Goal: Transaction & Acquisition: Purchase product/service

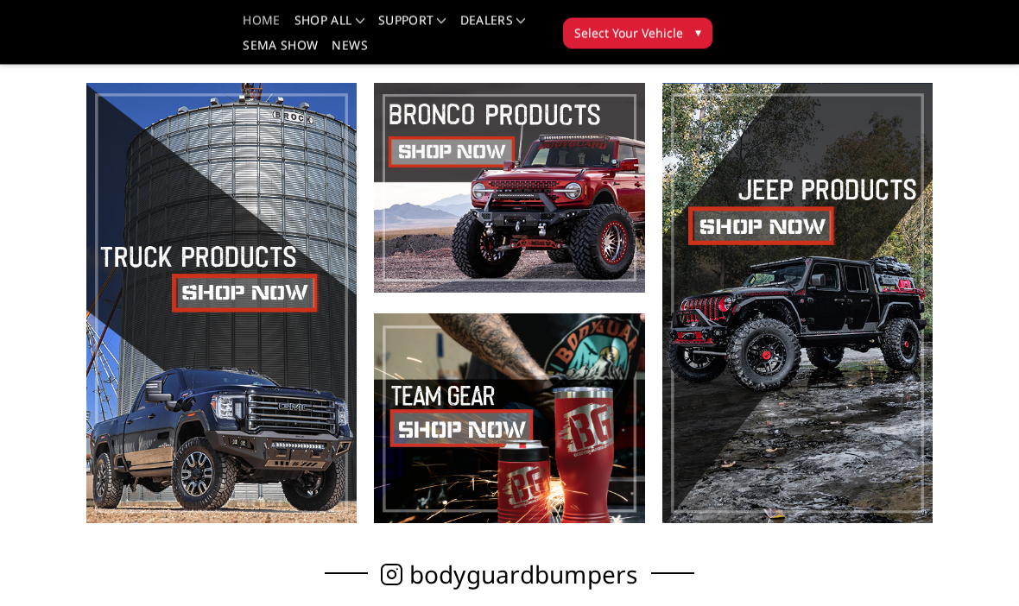
scroll to position [426, 0]
click at [271, 306] on span at bounding box center [221, 303] width 270 height 440
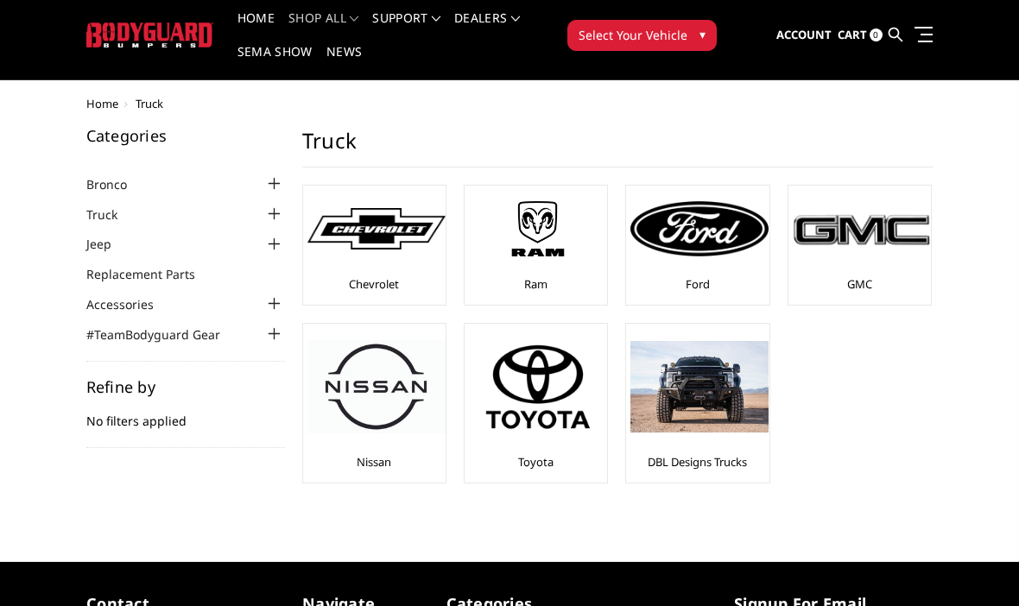
scroll to position [52, 0]
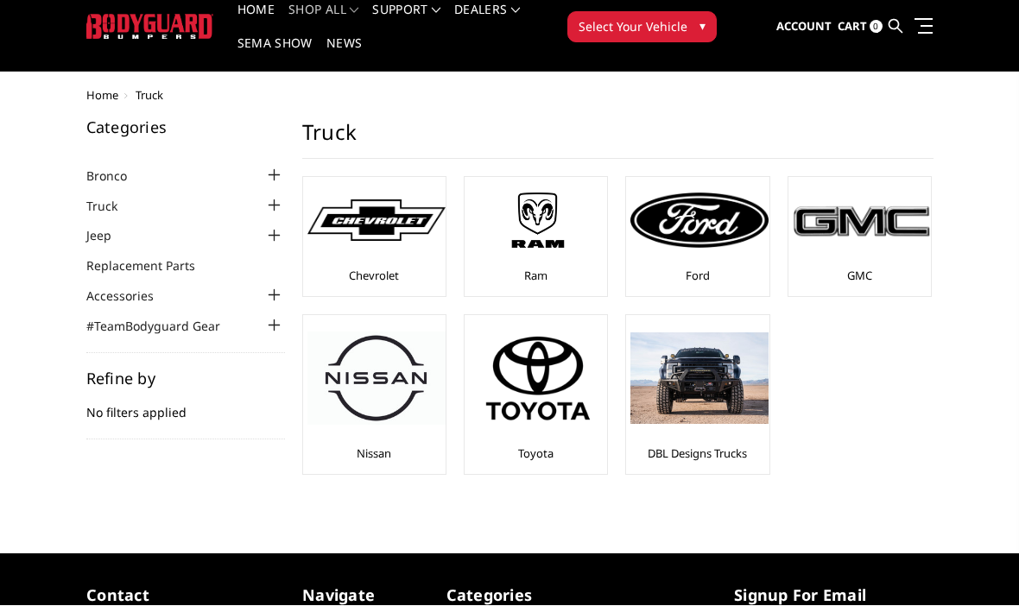
click at [871, 226] on img at bounding box center [861, 221] width 138 height 39
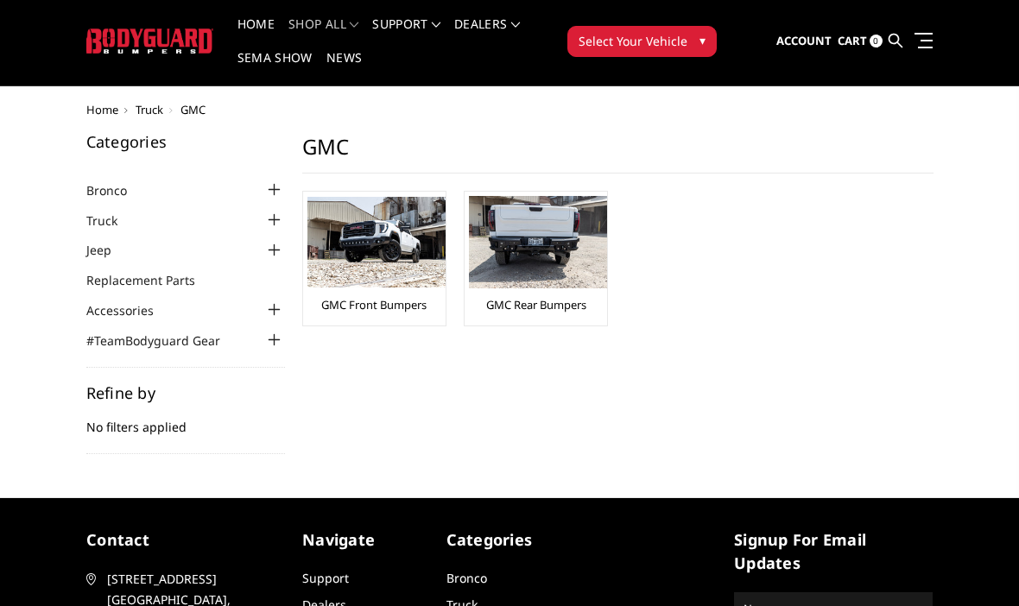
scroll to position [41, 0]
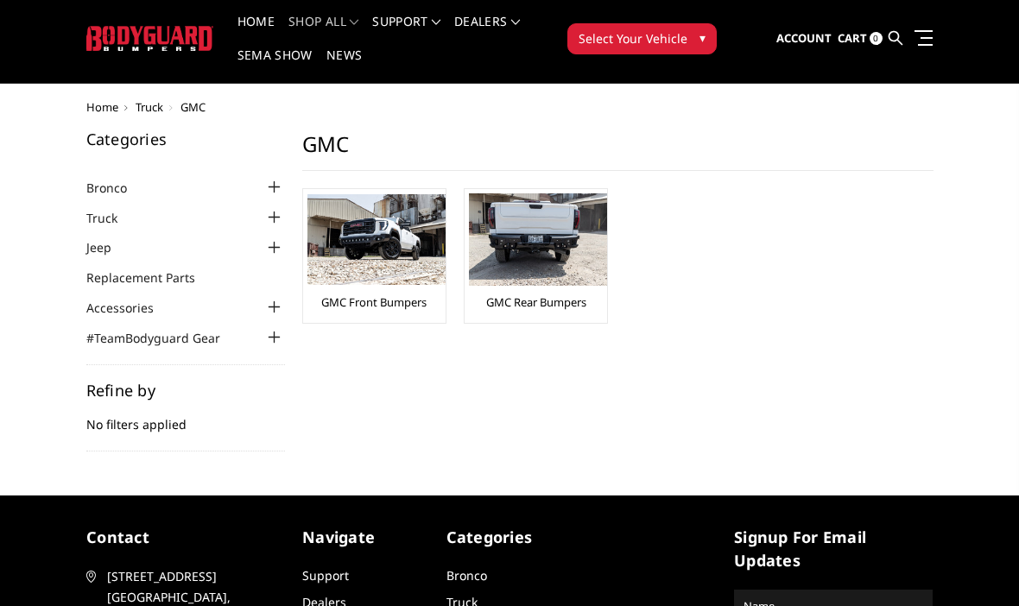
click at [406, 262] on img at bounding box center [376, 239] width 138 height 91
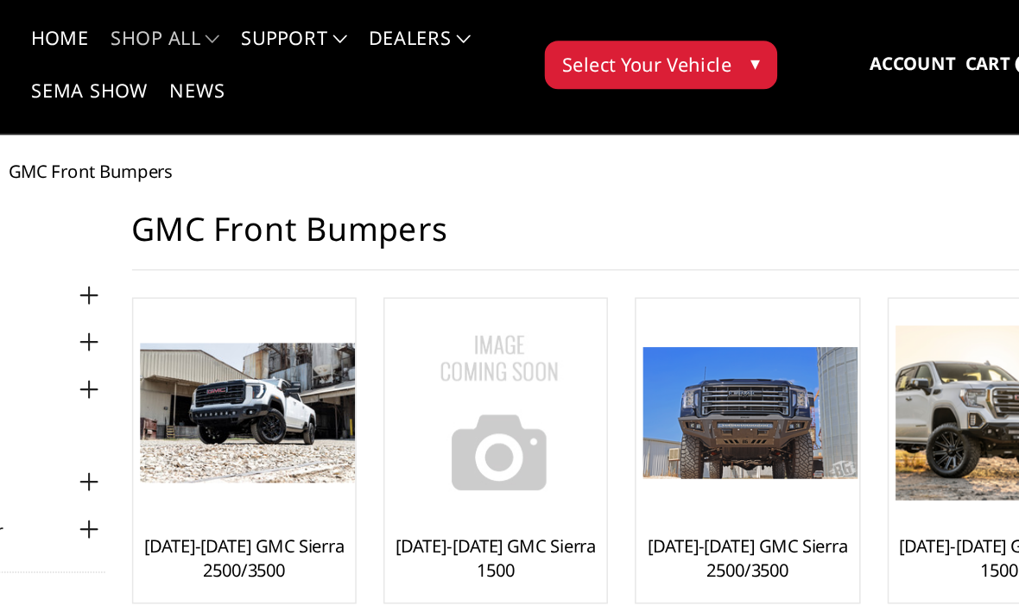
scroll to position [37, 0]
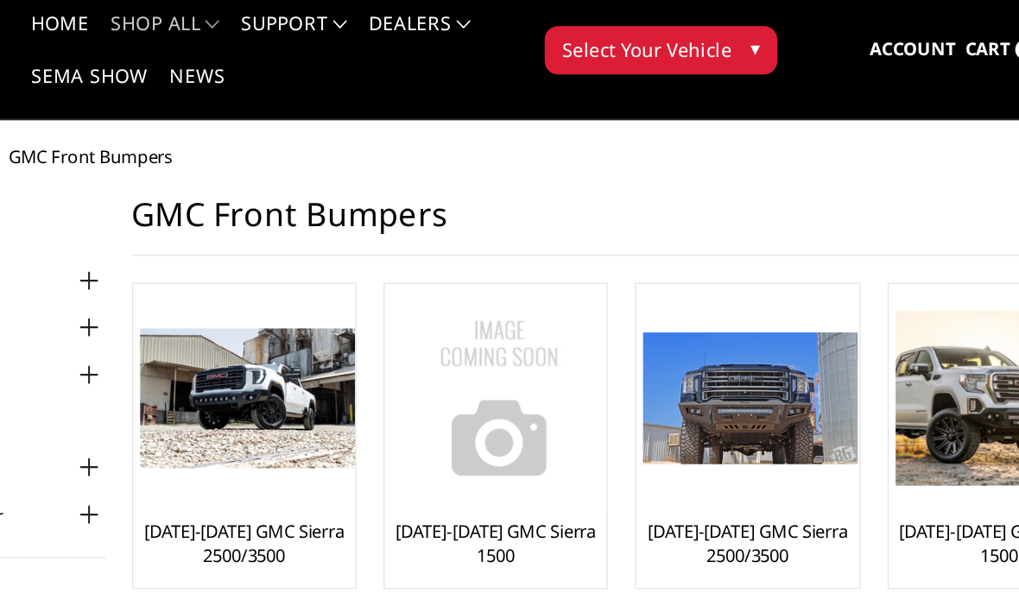
click at [307, 300] on img at bounding box center [376, 266] width 138 height 91
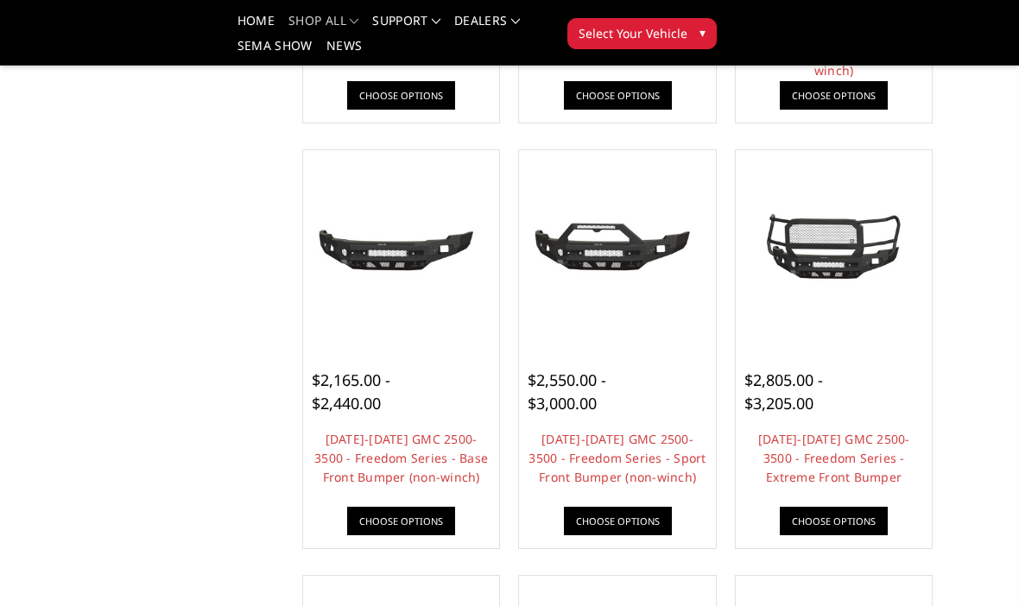
scroll to position [520, 0]
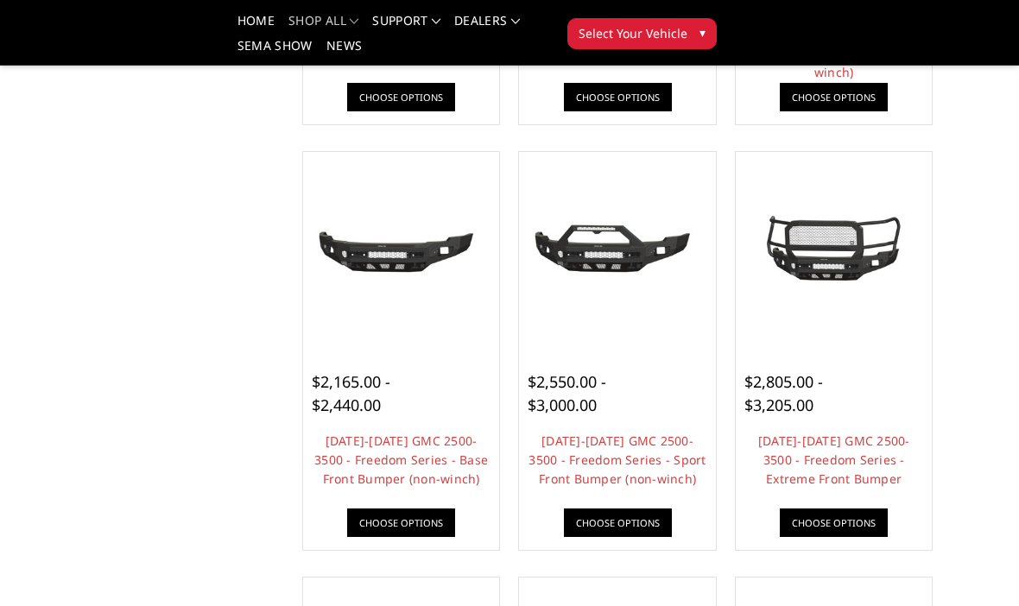
click at [863, 435] on link "[DATE]-[DATE] GMC 2500-3500 - Freedom Series - Extreme Front Bumper" at bounding box center [834, 459] width 152 height 54
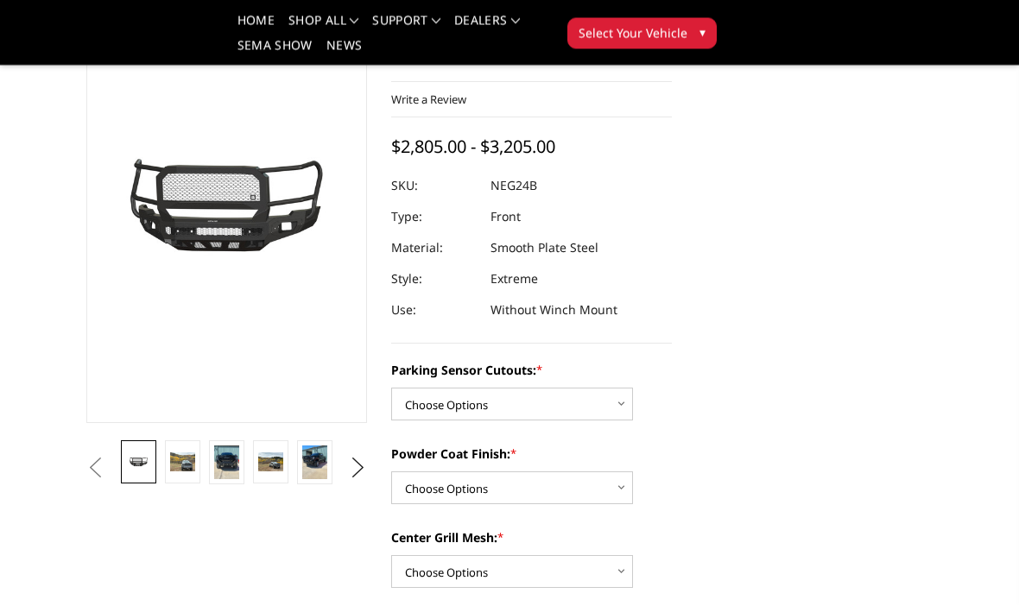
scroll to position [129, 0]
click at [629, 396] on select "Choose Options No - Without Parking Sensor Cutouts Yes - With Parking Sensor Cu…" at bounding box center [512, 404] width 242 height 33
select select "2874"
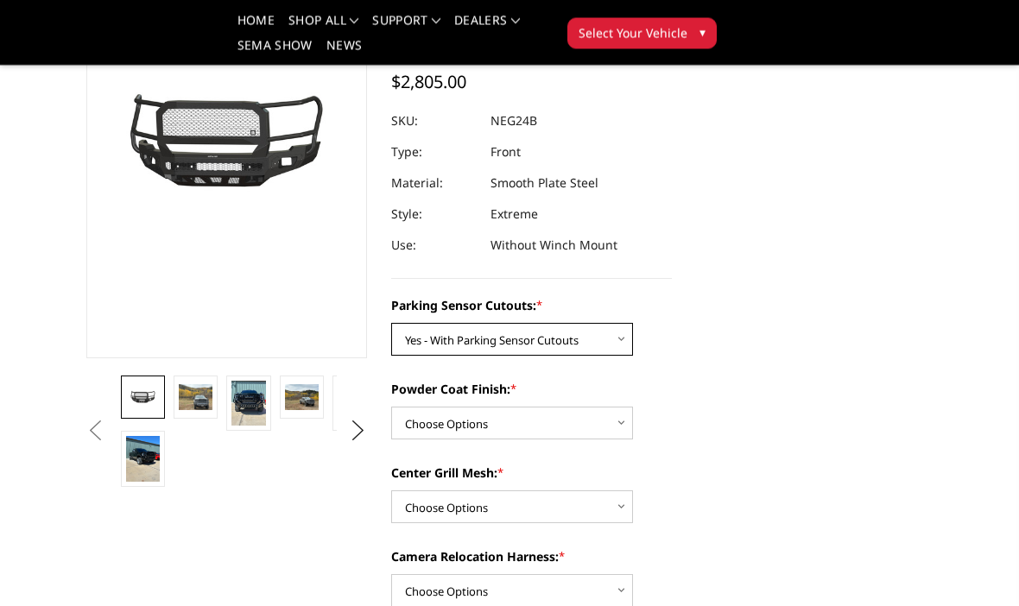
scroll to position [194, 0]
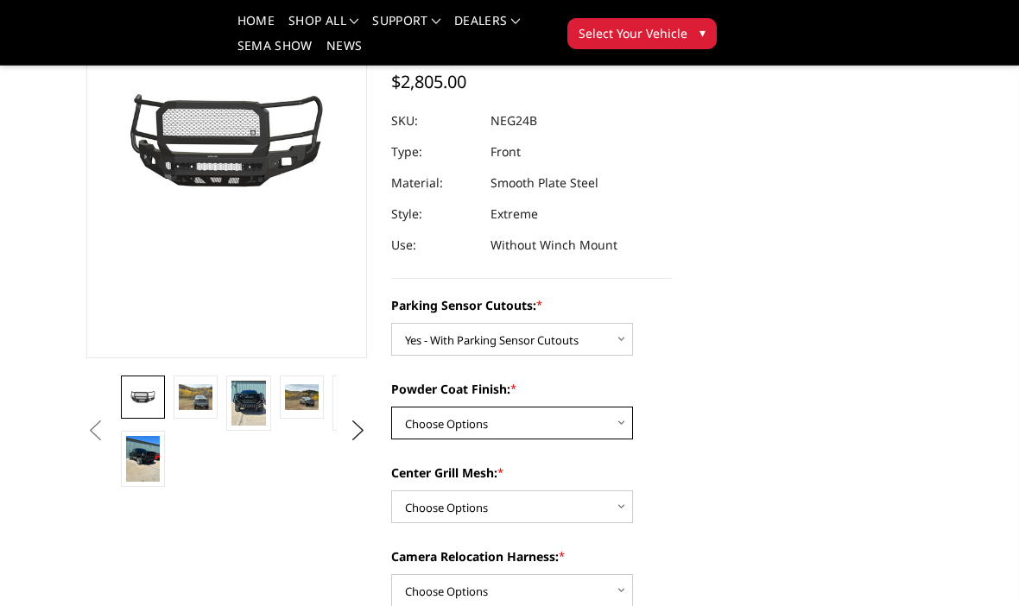
click at [606, 420] on select "Choose Options Bare Metal Texture Black Powder Coat" at bounding box center [512, 423] width 242 height 33
select select "2876"
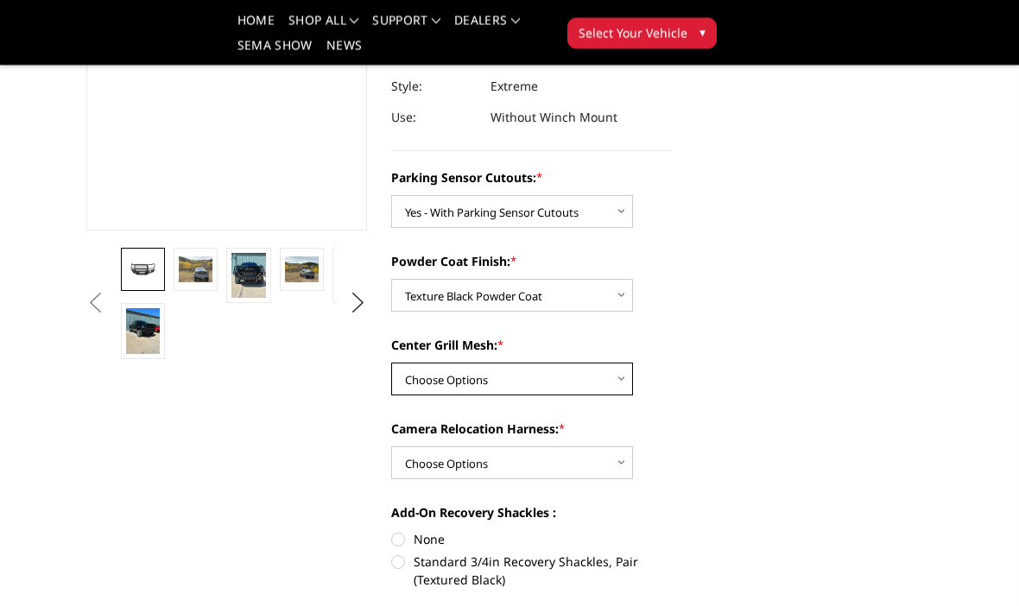
click at [603, 377] on select "Choose Options WITH Expanded Metal in Center Grill WITHOUT Expanded Metal in Ce…" at bounding box center [512, 379] width 242 height 33
select select "2878"
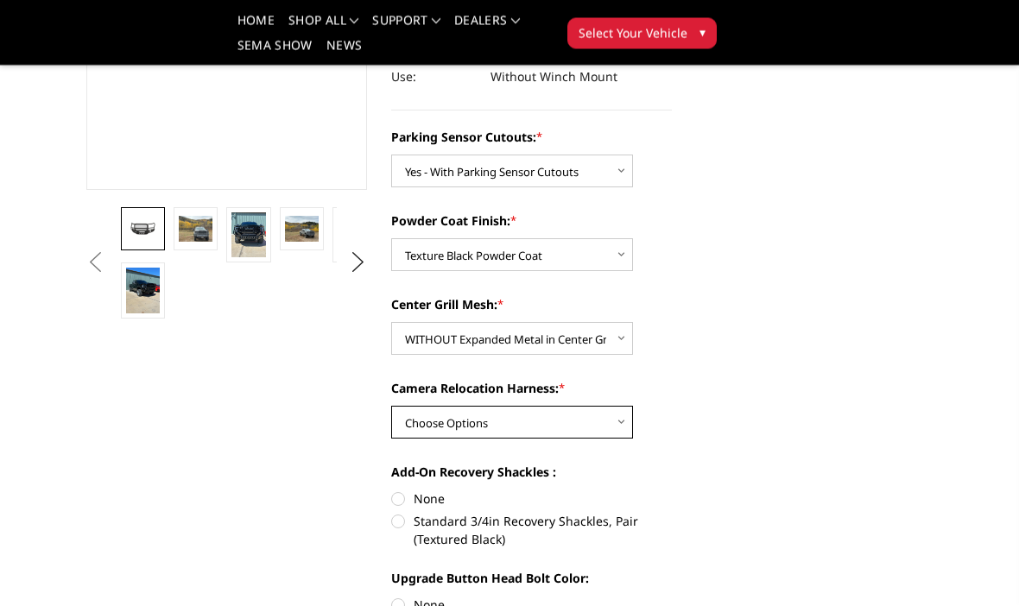
click at [611, 424] on select "Choose Options WITH Camera Relocation Harness WITHOUT Camera Relocation Harness" at bounding box center [512, 423] width 242 height 33
select select "2879"
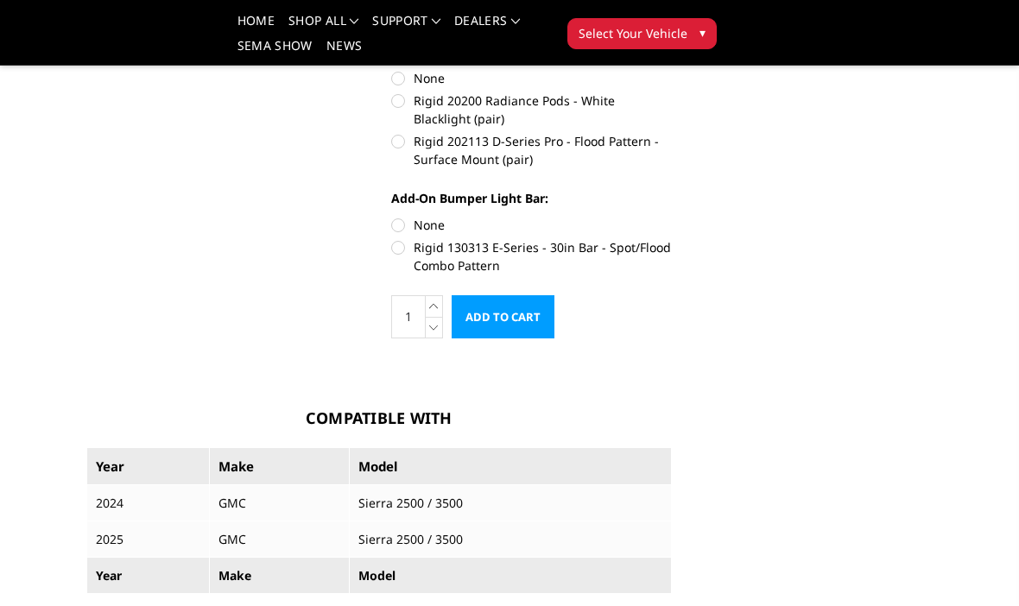
scroll to position [971, 0]
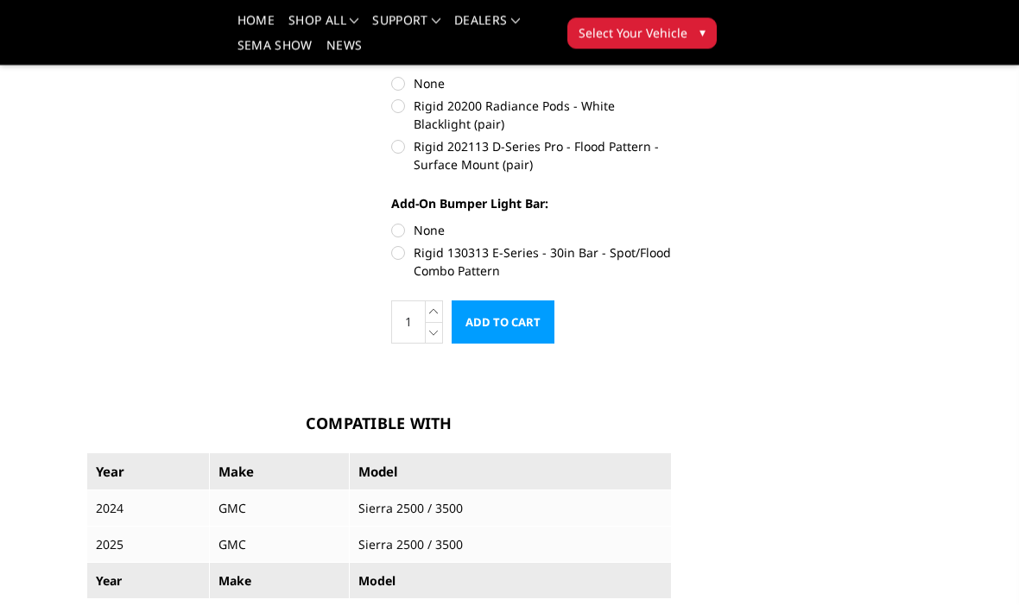
click at [401, 224] on label "None" at bounding box center [531, 231] width 281 height 18
click at [392, 223] on input "None" at bounding box center [391, 222] width 1 height 1
radio input "true"
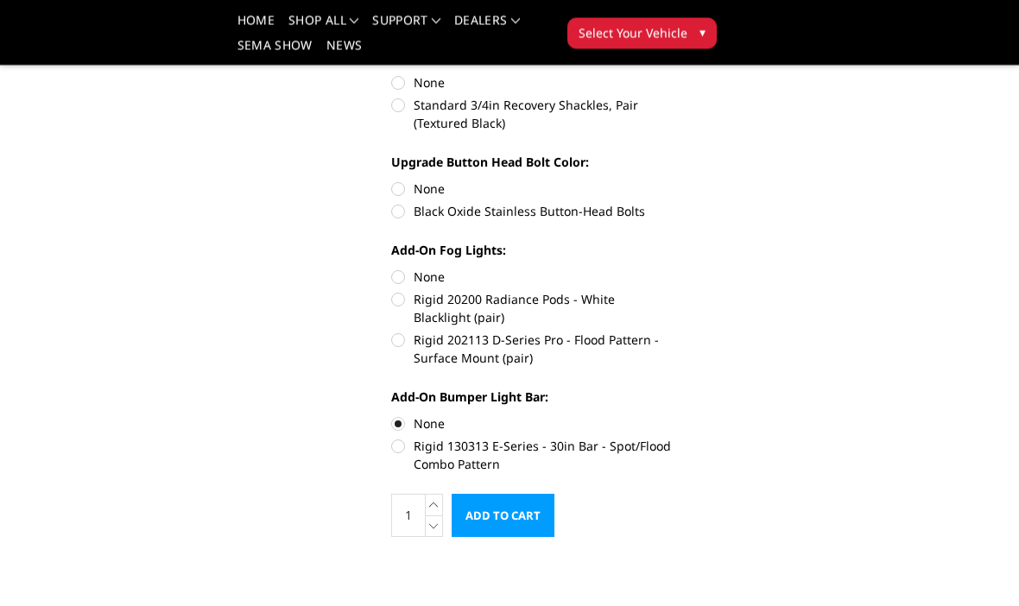
scroll to position [762, 0]
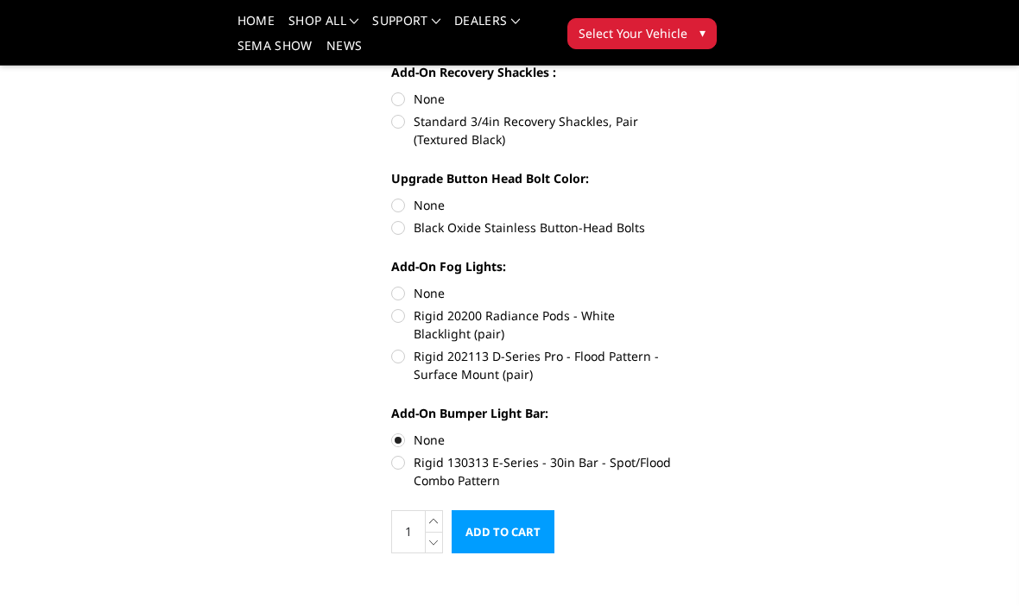
click at [413, 275] on label "Add-On Fog Lights:" at bounding box center [531, 266] width 281 height 18
click at [411, 284] on label "None" at bounding box center [531, 293] width 281 height 18
click at [392, 284] on input "None" at bounding box center [391, 284] width 1 height 1
radio input "true"
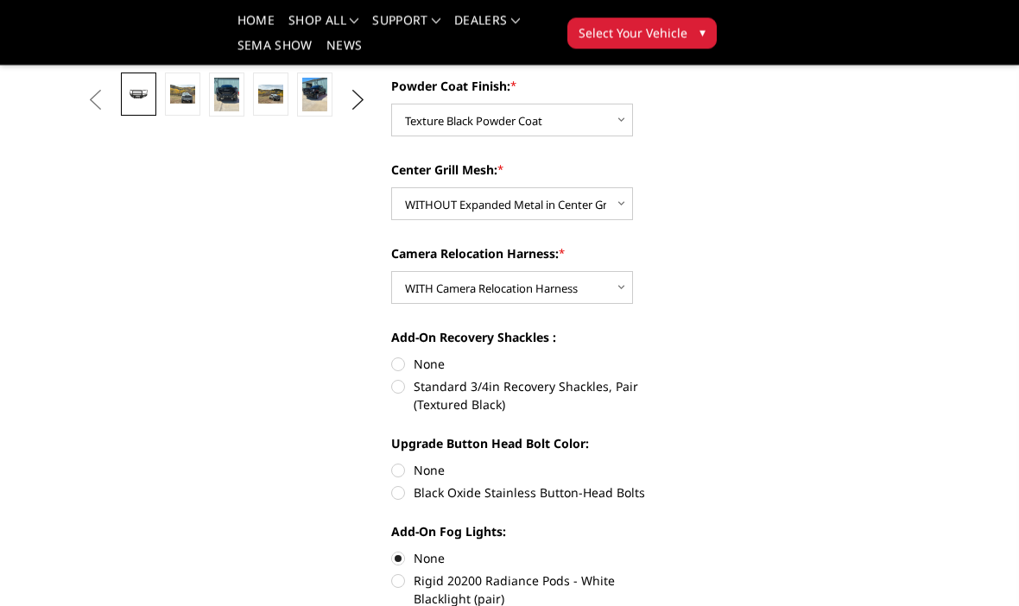
scroll to position [497, 0]
click at [409, 494] on label "Black Oxide Stainless Button-Head Bolts" at bounding box center [531, 492] width 281 height 18
click at [672, 462] on input "Black Oxide Stainless Button-Head Bolts" at bounding box center [672, 461] width 1 height 1
radio input "true"
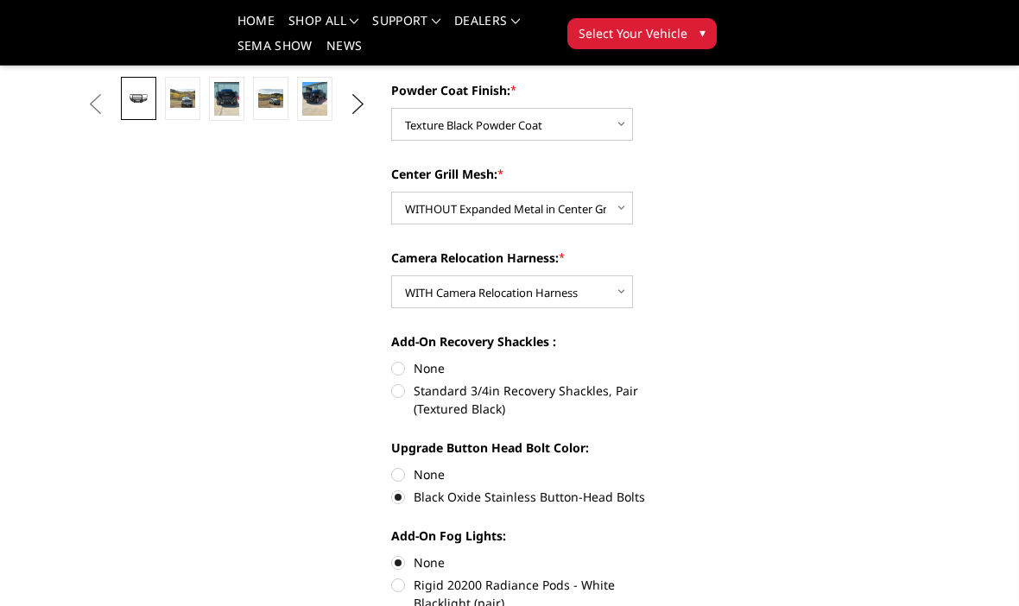
scroll to position [493, 0]
click at [410, 395] on label "Standard 3/4in Recovery Shackles, Pair (Textured Black)" at bounding box center [531, 400] width 281 height 36
click at [672, 360] on input "Standard 3/4in Recovery Shackles, Pair (Textured Black)" at bounding box center [672, 359] width 1 height 1
radio input "true"
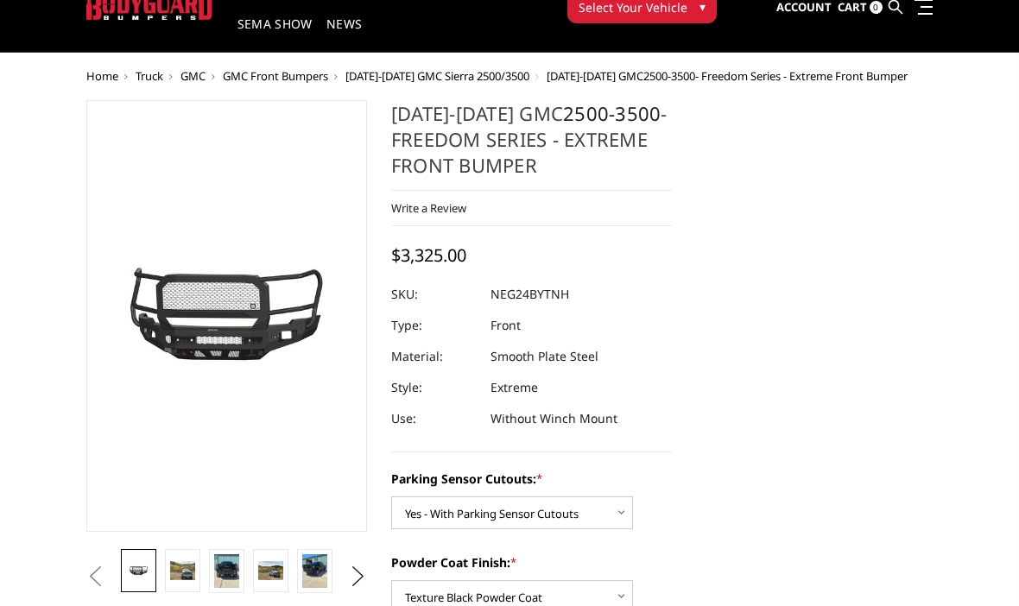
scroll to position [75, 0]
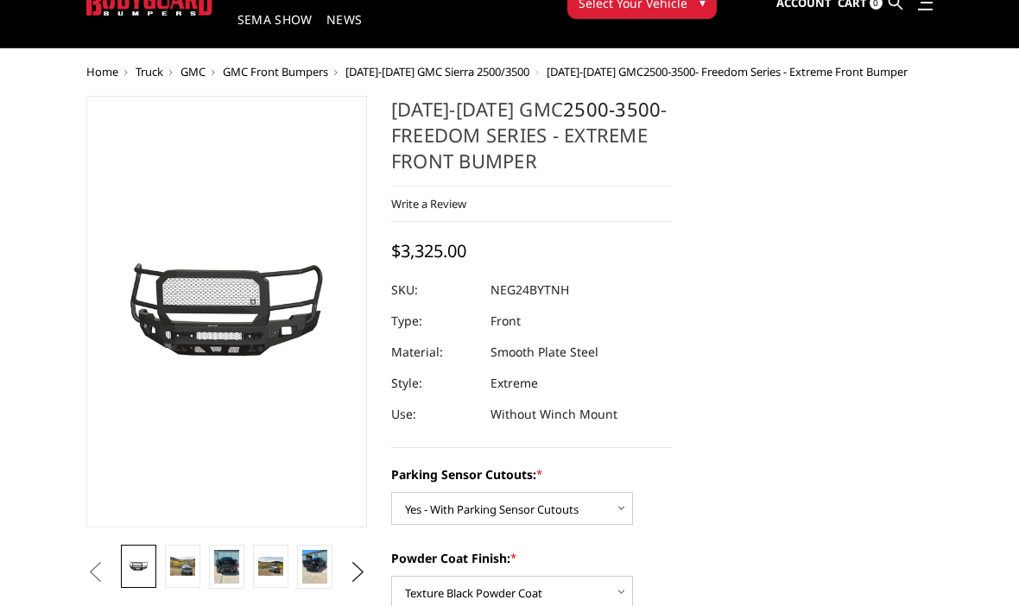
click at [188, 567] on img at bounding box center [182, 567] width 25 height 19
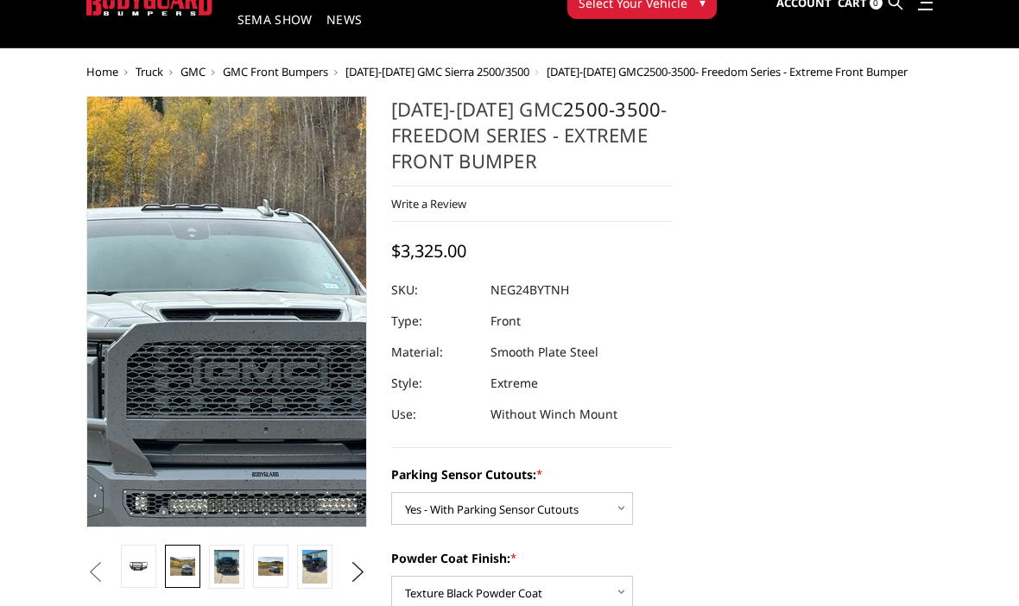
click at [289, 361] on img at bounding box center [43, 267] width 1105 height 829
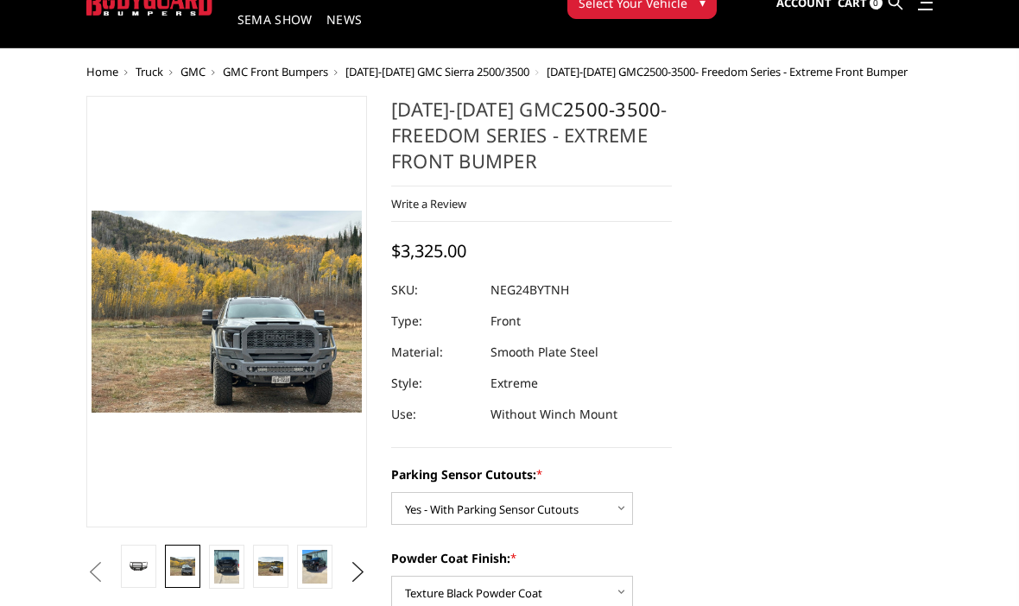
click at [362, 577] on button "Next" at bounding box center [358, 572] width 26 height 26
click at [371, 568] on button "Next" at bounding box center [358, 572] width 26 height 26
click at [370, 565] on button "Next" at bounding box center [358, 572] width 26 height 26
click at [326, 570] on img at bounding box center [314, 567] width 25 height 34
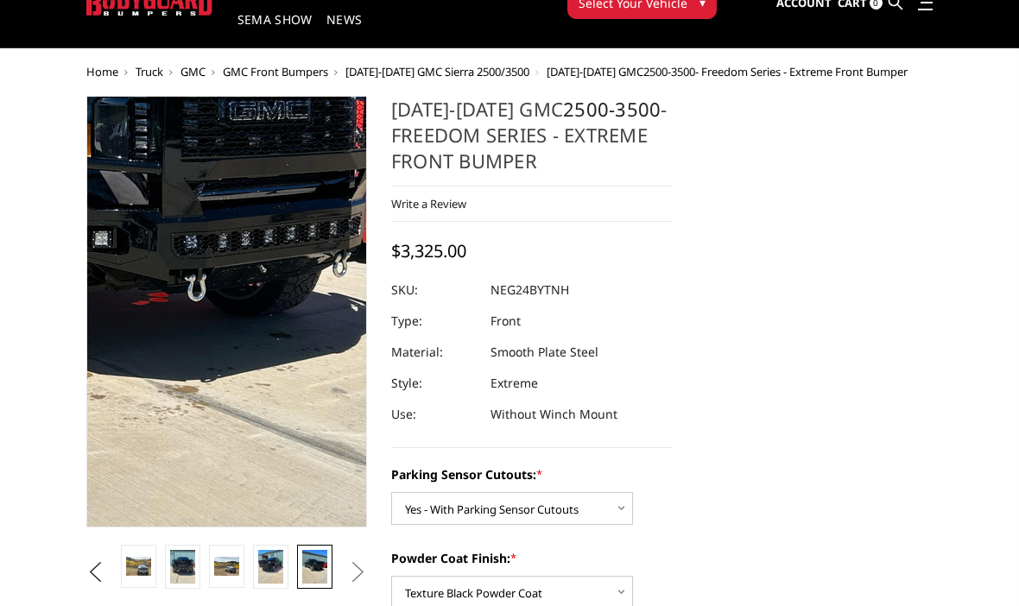
click at [315, 366] on img at bounding box center [54, 227] width 829 height 1105
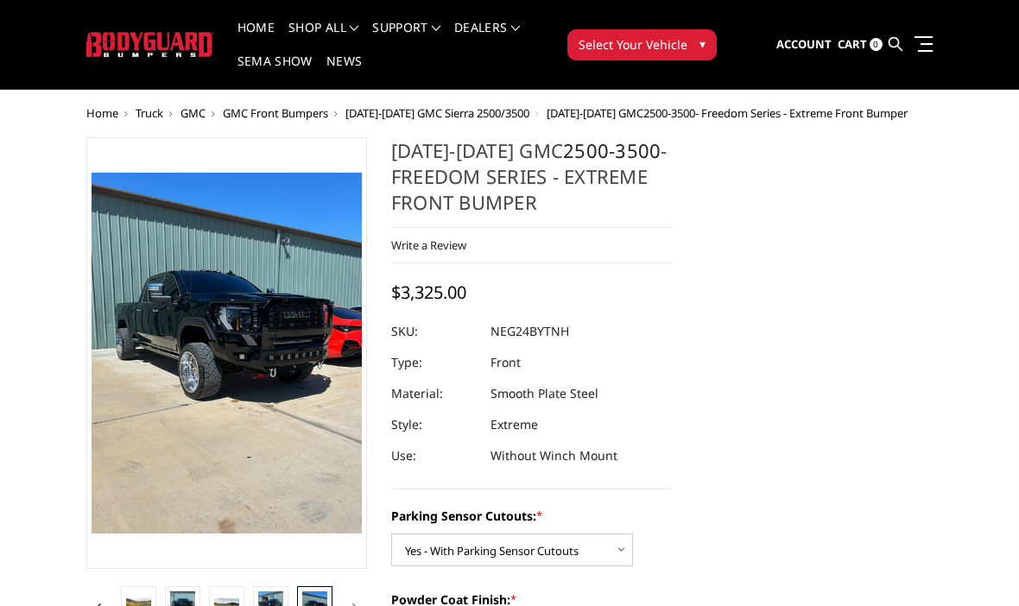
scroll to position [0, 0]
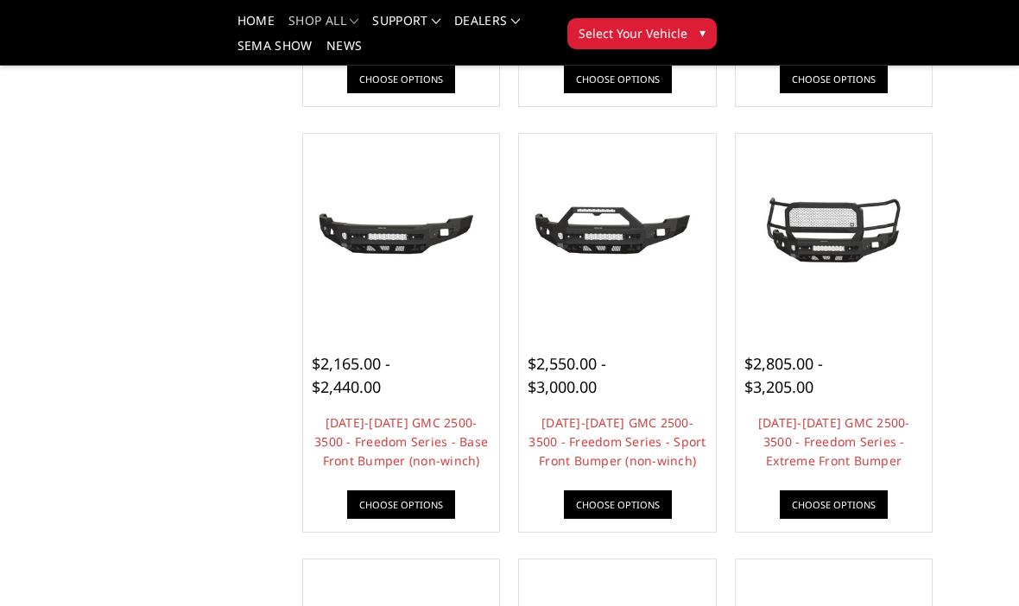
scroll to position [535, 0]
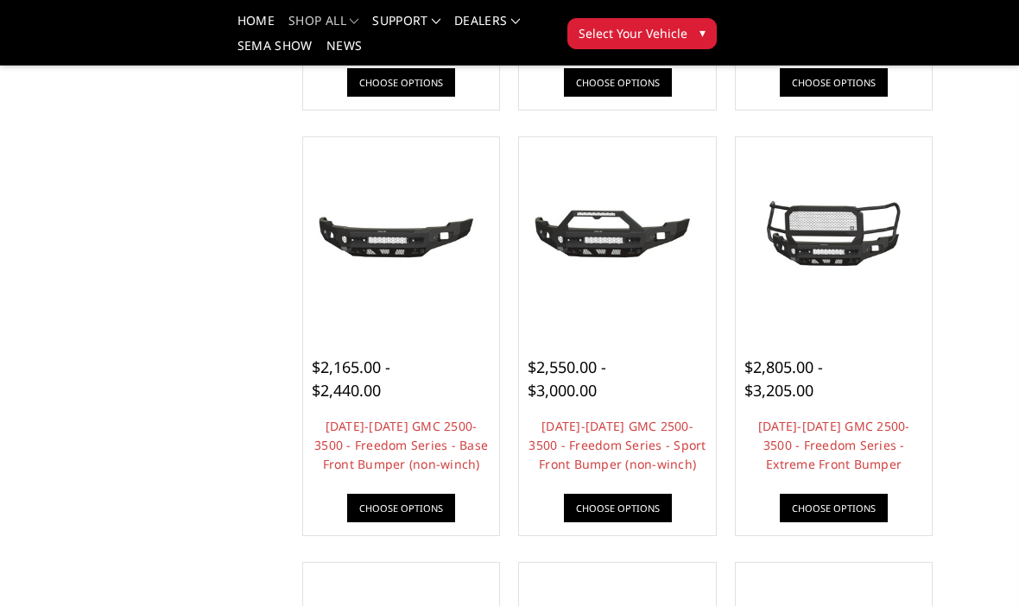
click at [874, 439] on link "2024-2025 GMC 2500-3500 - Freedom Series - Extreme Front Bumper" at bounding box center [834, 445] width 152 height 54
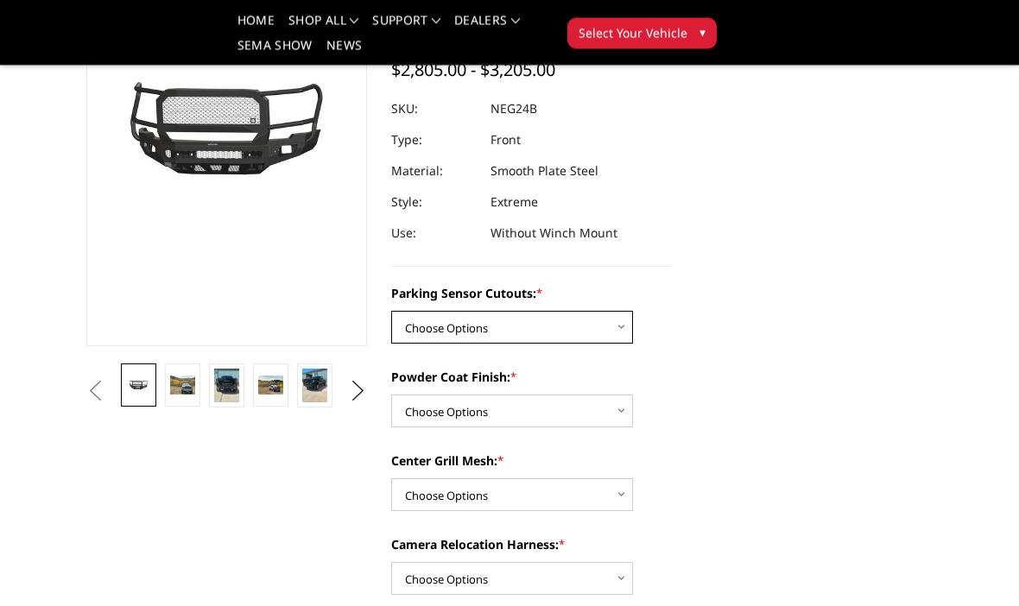
click at [590, 322] on select "Choose Options No - Without Parking Sensor Cutouts Yes - With Parking Sensor Cu…" at bounding box center [512, 328] width 242 height 33
select select "2874"
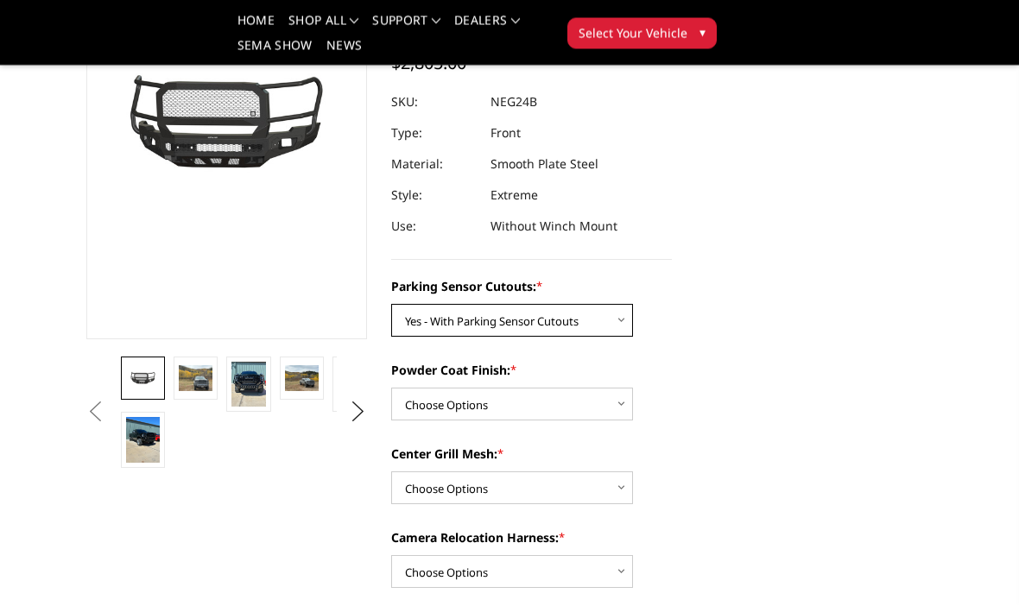
scroll to position [214, 0]
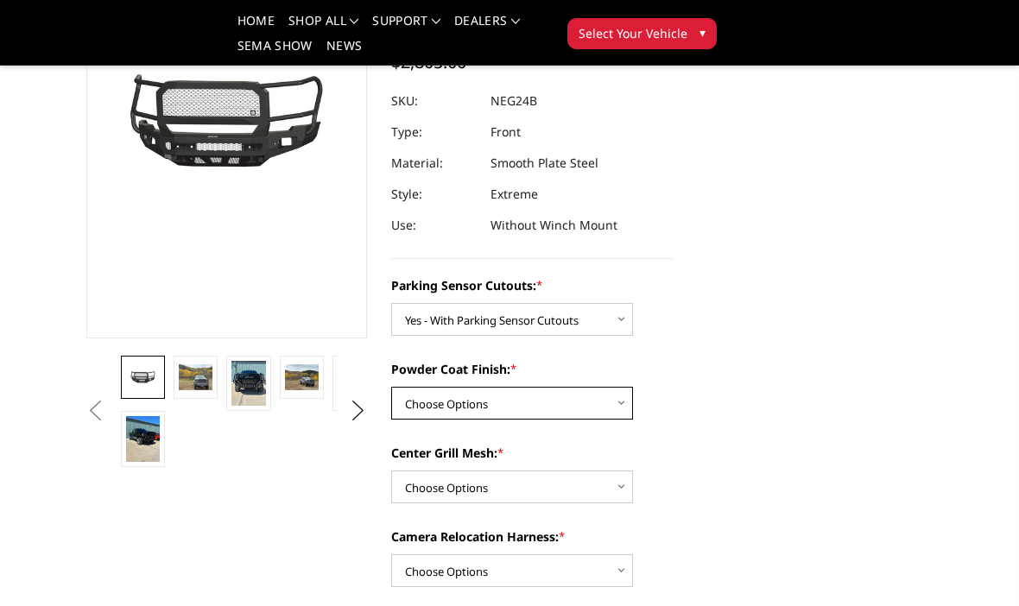
click at [597, 404] on select "Choose Options Bare Metal Texture Black Powder Coat" at bounding box center [512, 403] width 242 height 33
select select "2876"
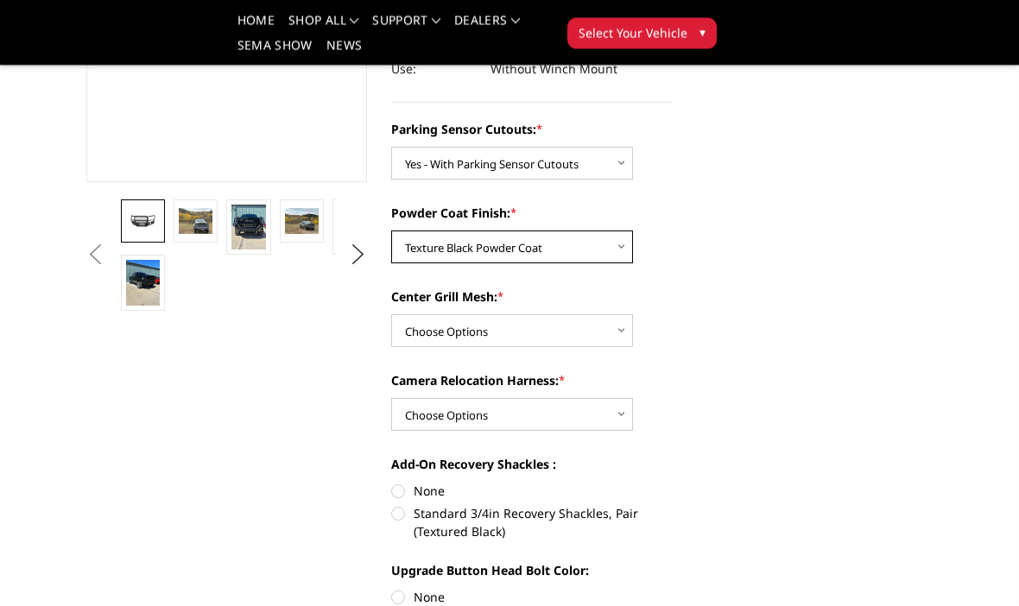
scroll to position [369, 0]
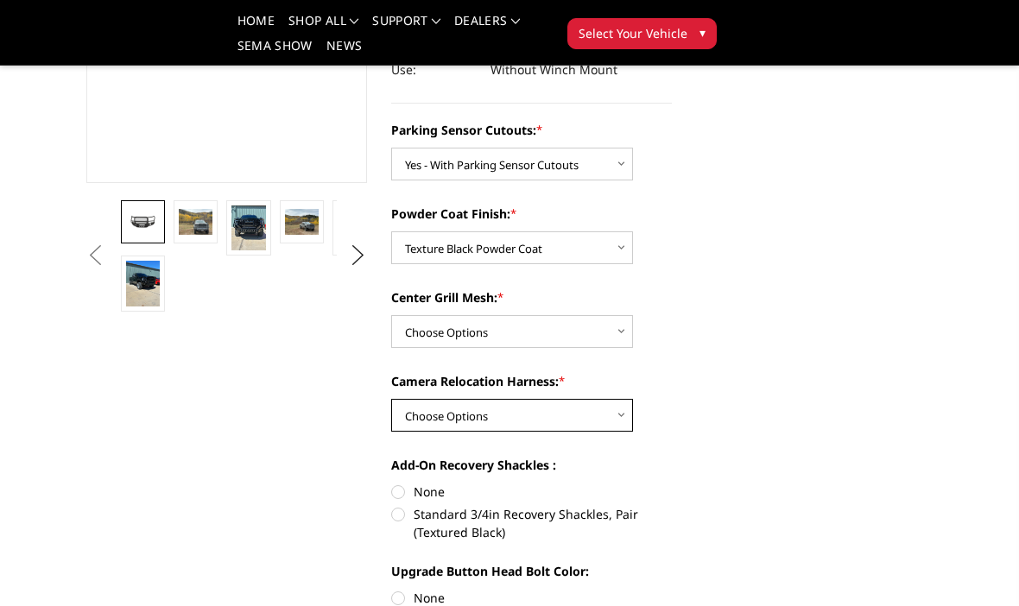
click at [611, 416] on select "Choose Options WITH Camera Relocation Harness WITHOUT Camera Relocation Harness" at bounding box center [512, 415] width 242 height 33
select select "2879"
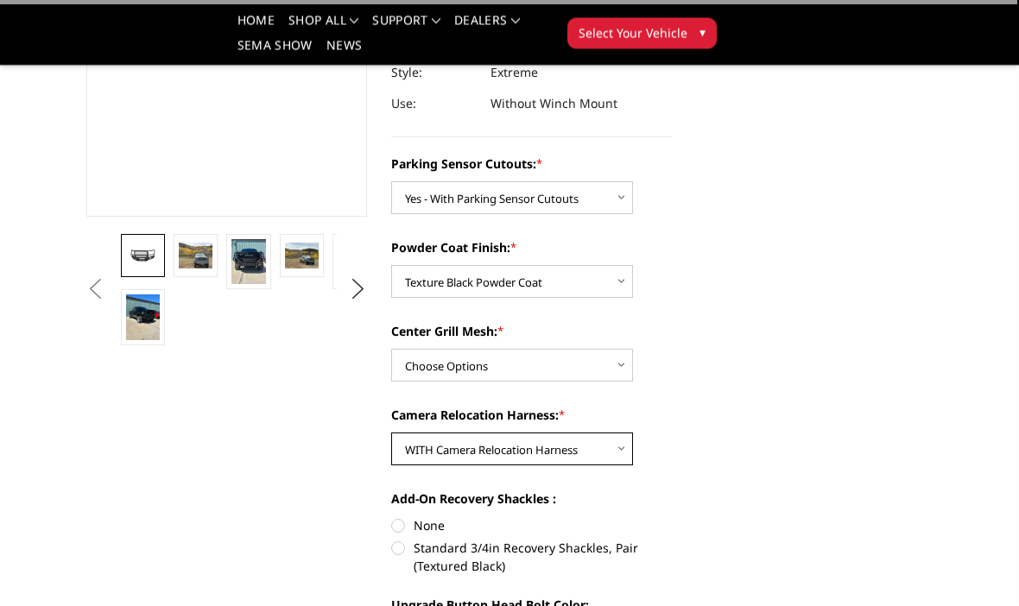
scroll to position [332, 0]
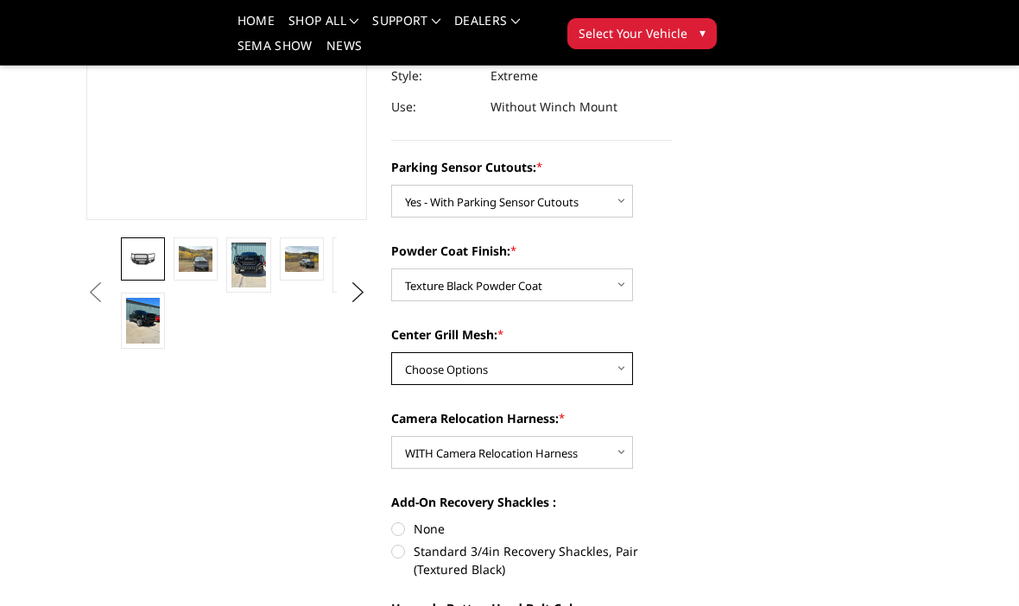
click at [606, 361] on select "Choose Options WITH Expanded Metal in Center Grill WITHOUT Expanded Metal in Ce…" at bounding box center [512, 368] width 242 height 33
select select "2878"
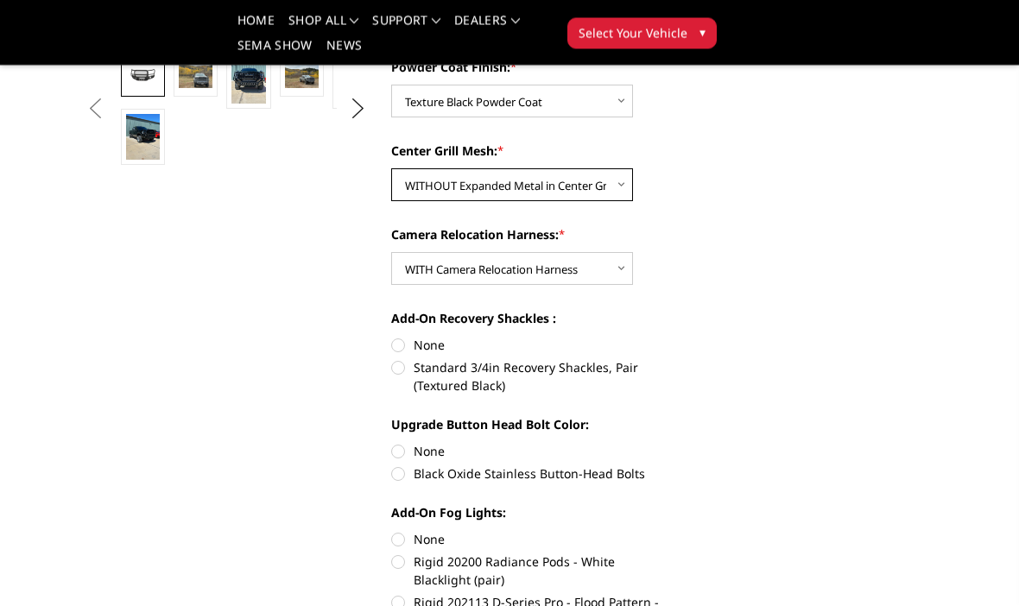
scroll to position [521, 0]
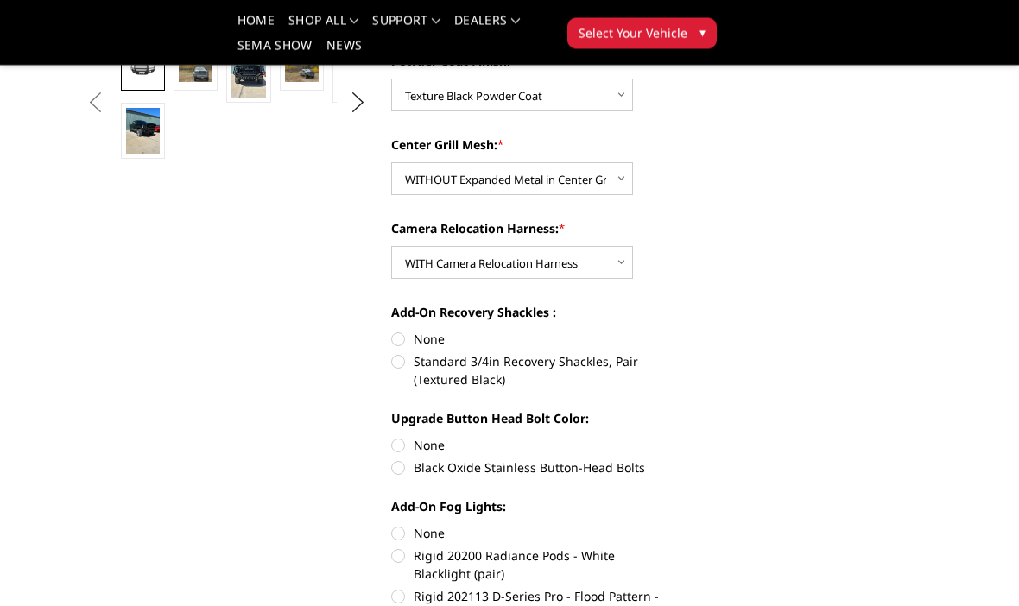
click at [400, 365] on label "Standard 3/4in Recovery Shackles, Pair (Textured Black)" at bounding box center [531, 371] width 281 height 36
click at [672, 331] on input "Standard 3/4in Recovery Shackles, Pair (Textured Black)" at bounding box center [672, 331] width 1 height 1
radio input "true"
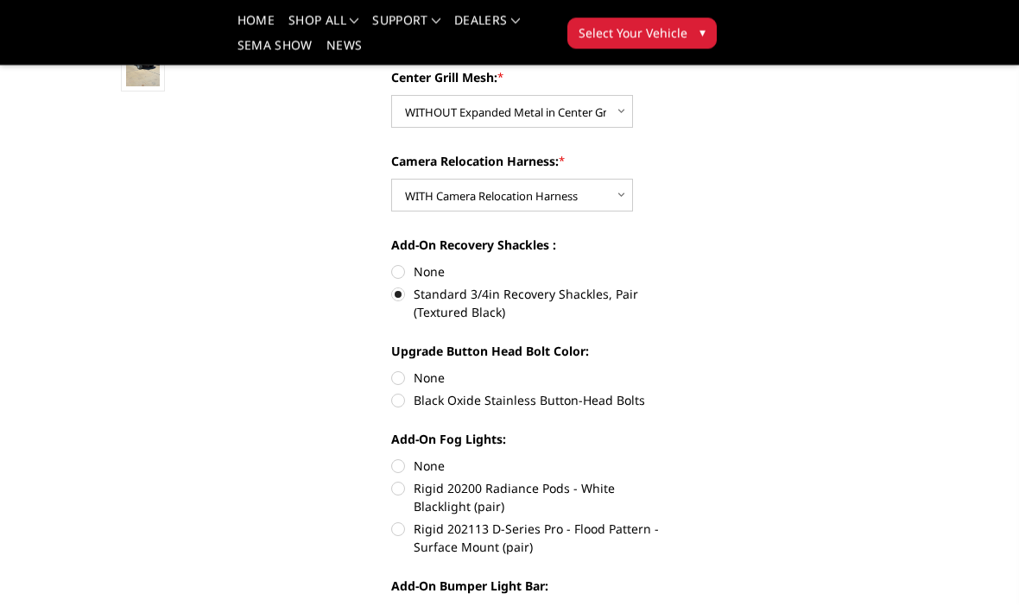
scroll to position [590, 0]
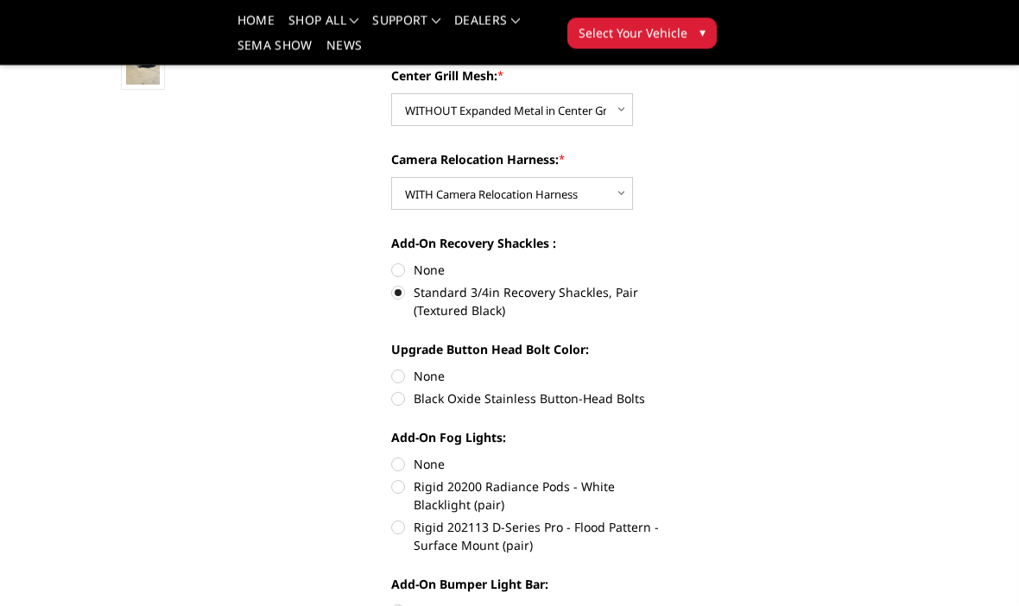
click at [398, 401] on label "Black Oxide Stainless Button-Head Bolts" at bounding box center [531, 399] width 281 height 18
click at [672, 369] on input "Black Oxide Stainless Button-Head Bolts" at bounding box center [672, 368] width 1 height 1
radio input "true"
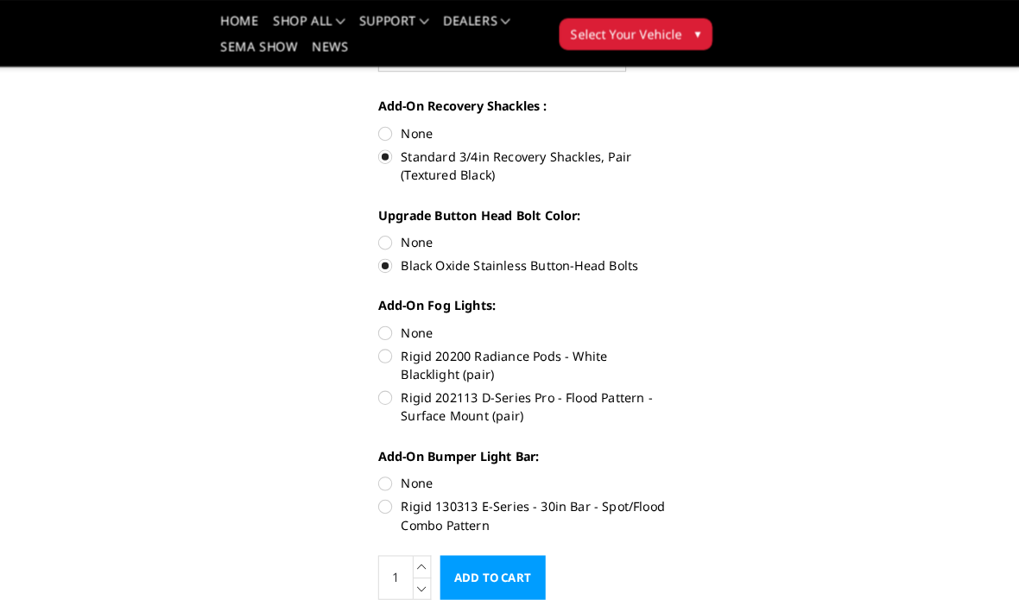
scroll to position [730, 0]
click at [391, 389] on label "Rigid 202113 D-Series Pro - Flood Pattern - Surface Mount (pair)" at bounding box center [531, 397] width 281 height 36
click at [672, 339] on input "Rigid 202113 D-Series Pro - Flood Pattern - Surface Mount (pair)" at bounding box center [672, 338] width 1 height 1
radio input "true"
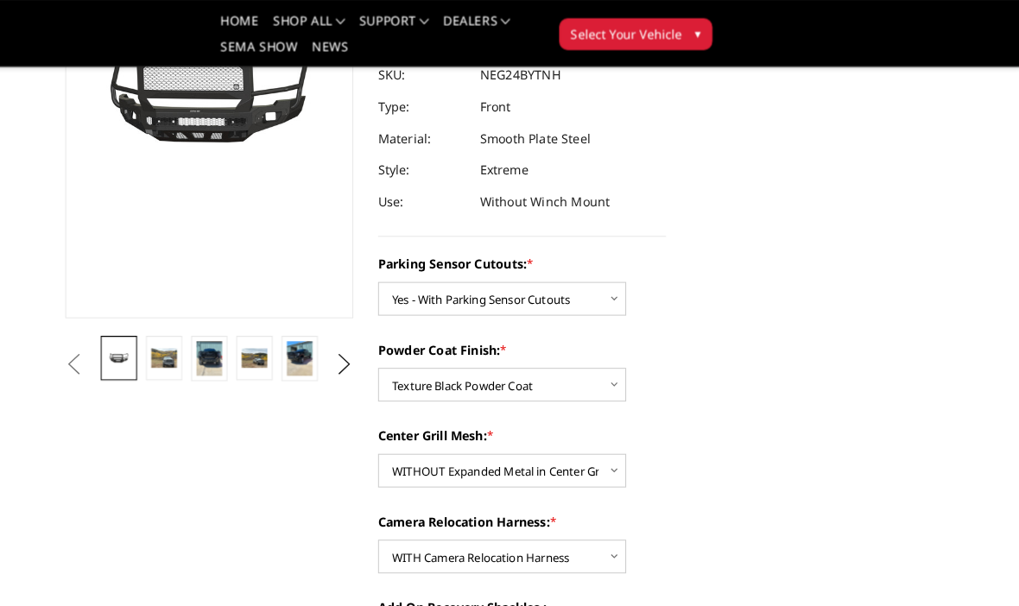
scroll to position [184, 0]
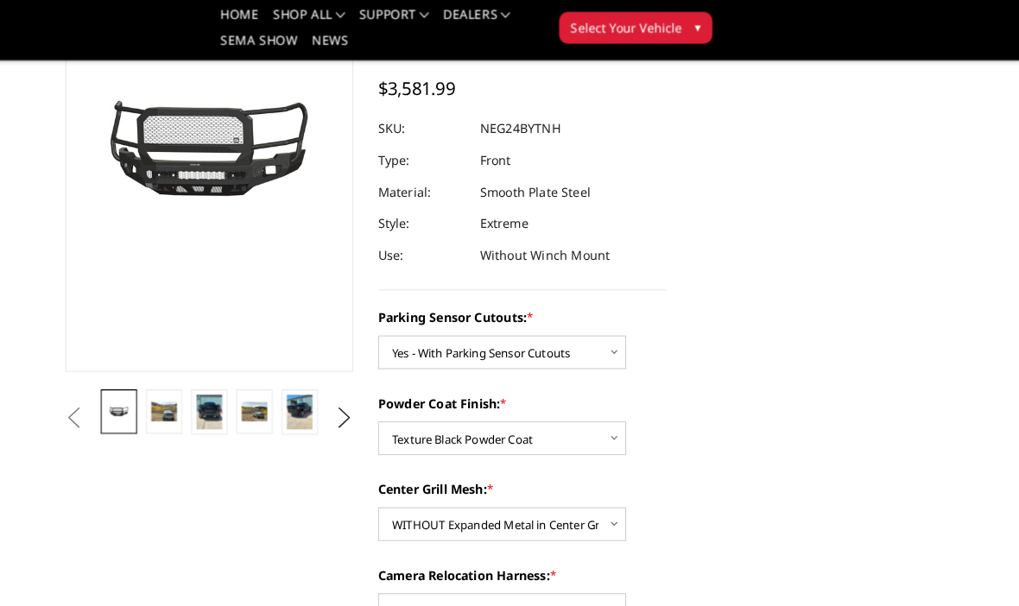
click at [170, 407] on img at bounding box center [182, 407] width 25 height 19
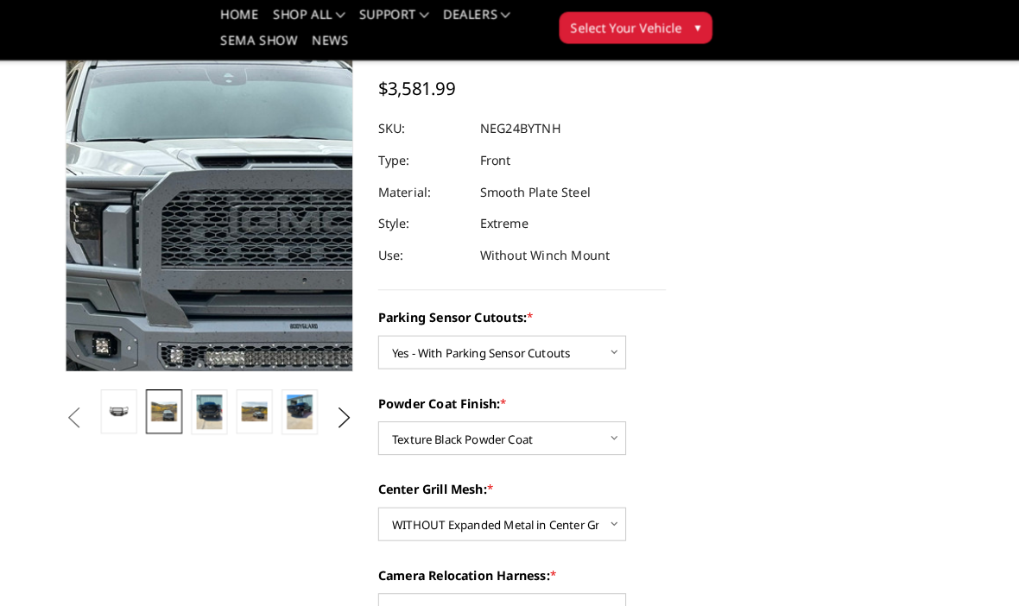
click at [249, 186] on img at bounding box center [96, 117] width 1105 height 829
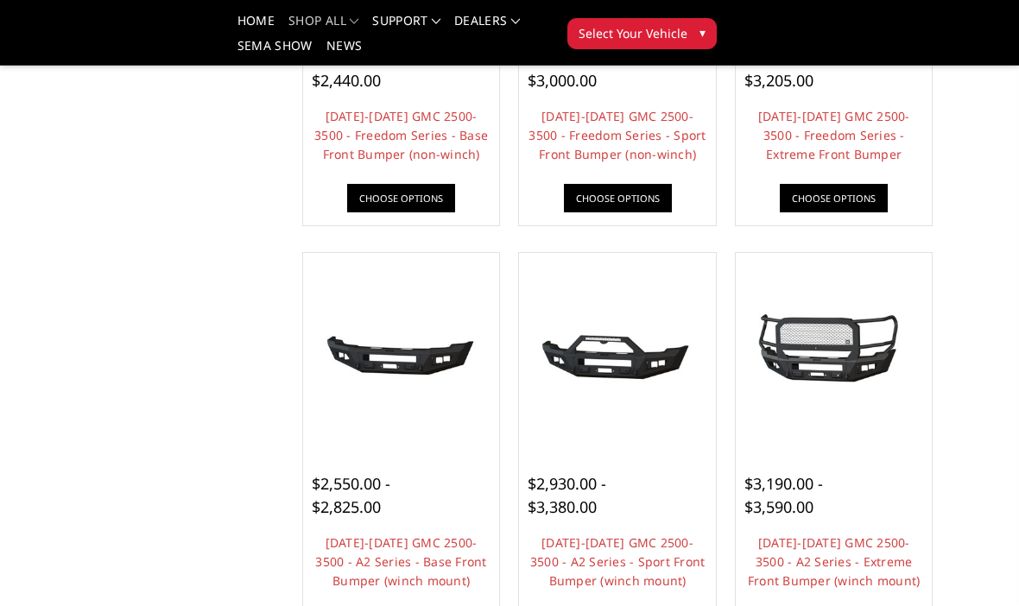
scroll to position [846, 0]
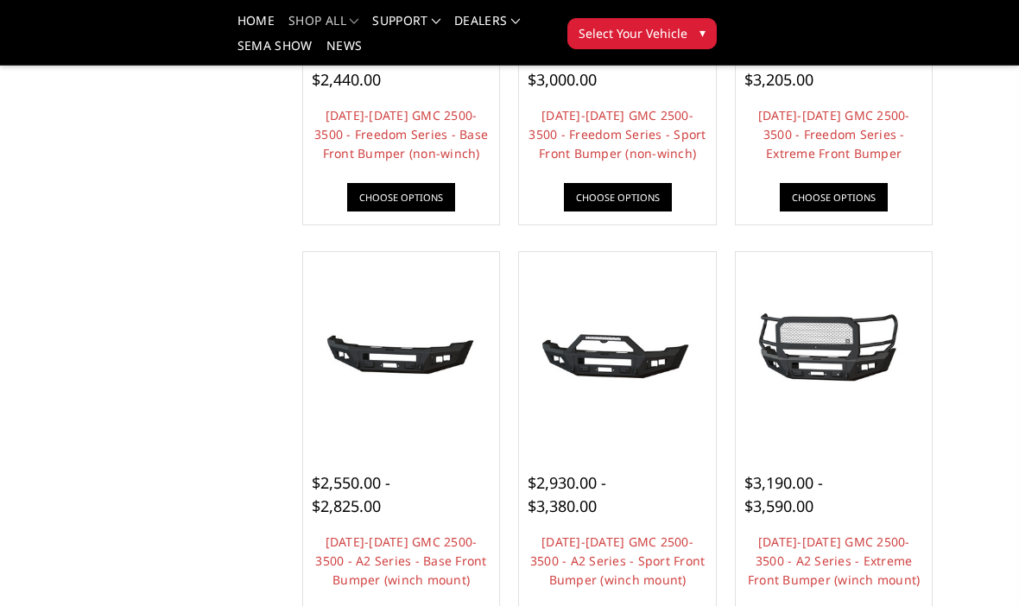
click at [848, 194] on link "Choose Options" at bounding box center [833, 197] width 108 height 28
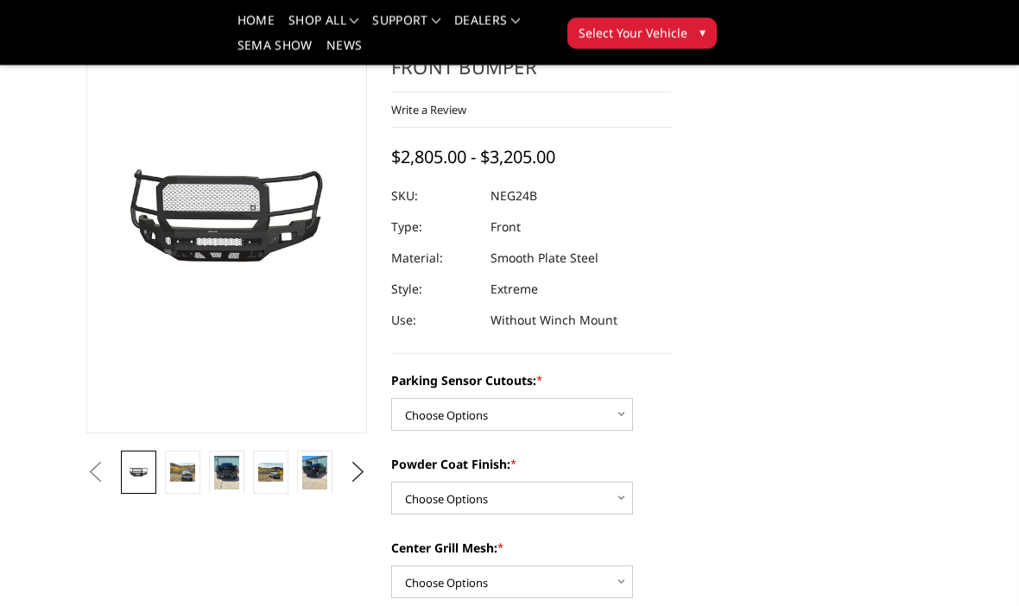
scroll to position [119, 0]
click at [175, 486] on link at bounding box center [182, 472] width 35 height 43
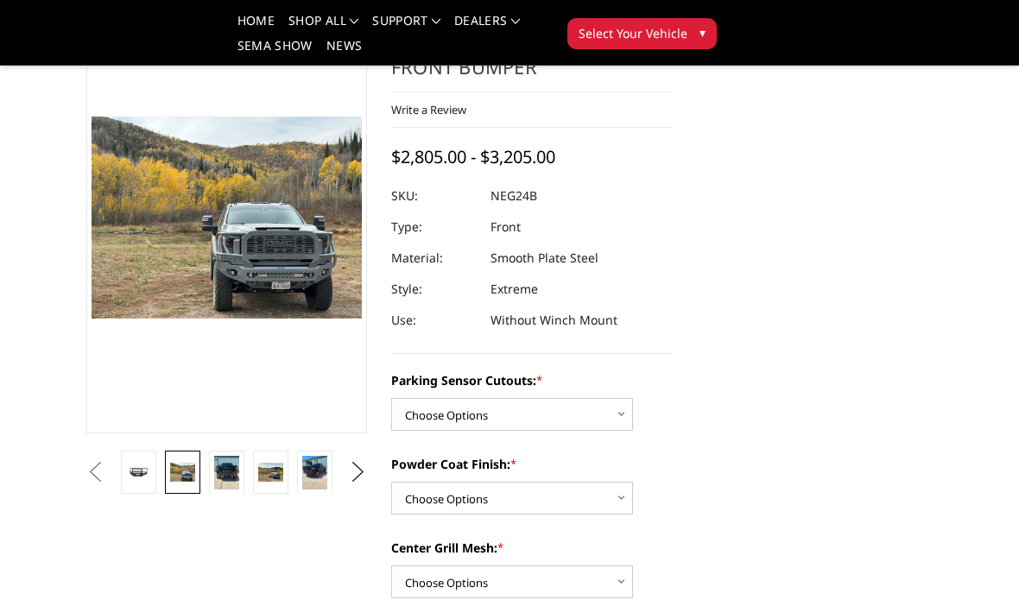
click at [231, 472] on img at bounding box center [226, 473] width 25 height 34
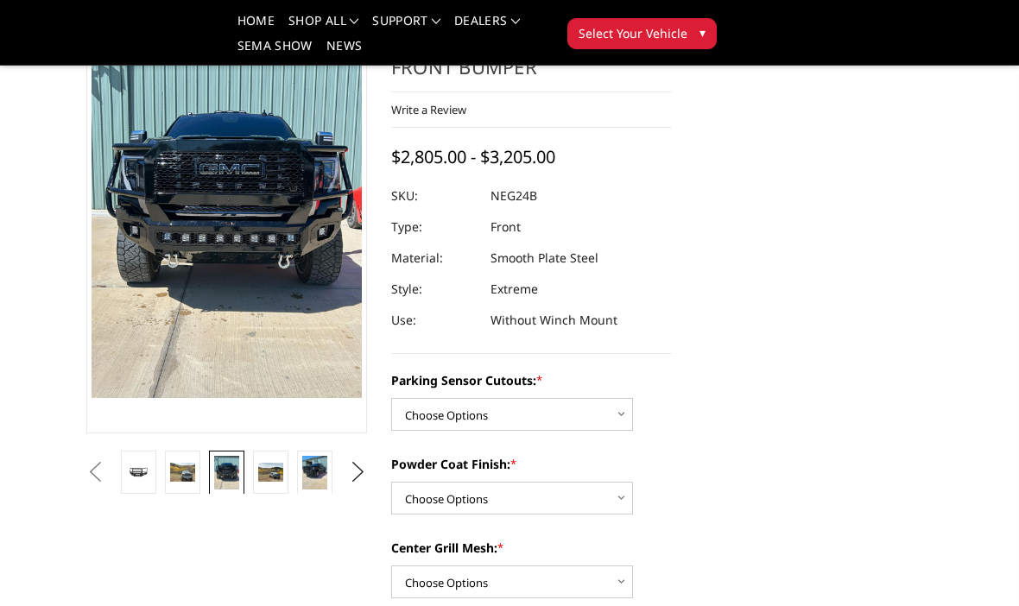
click at [286, 472] on link at bounding box center [270, 472] width 35 height 43
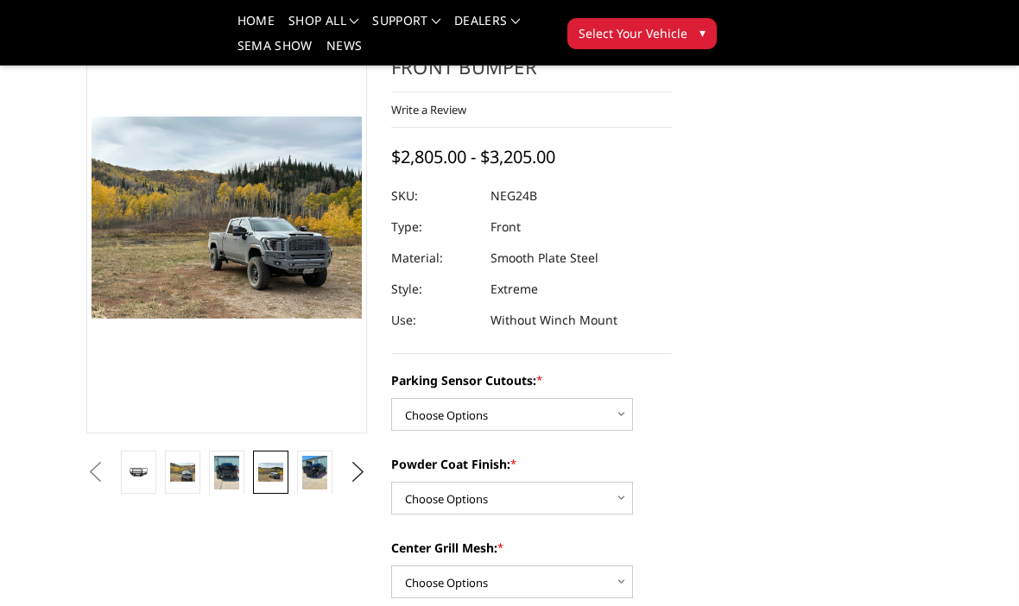
click at [320, 464] on img at bounding box center [314, 473] width 25 height 34
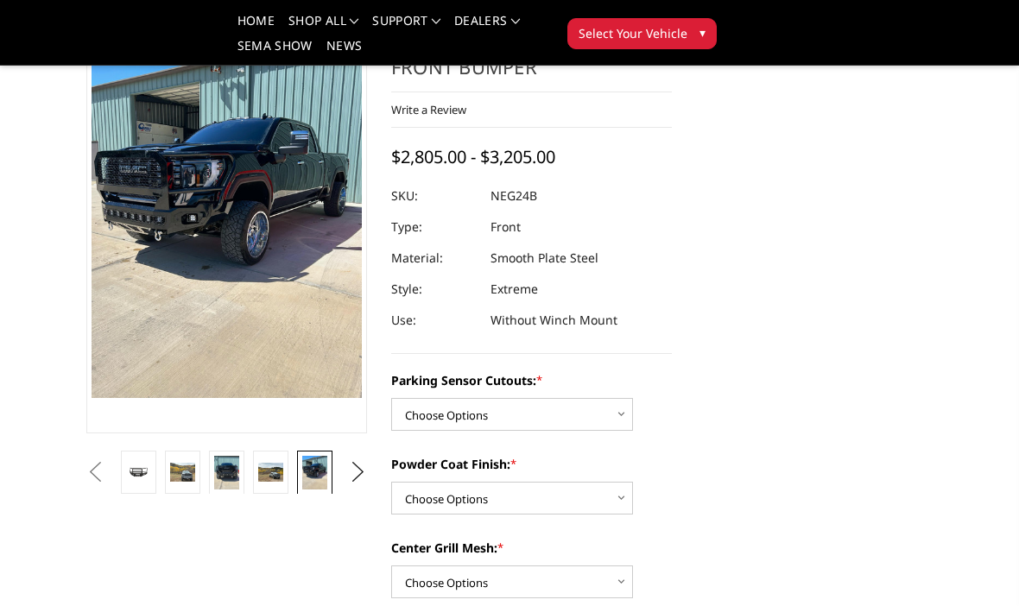
click at [364, 471] on button "Next" at bounding box center [358, 472] width 26 height 26
click at [312, 473] on img at bounding box center [314, 473] width 25 height 34
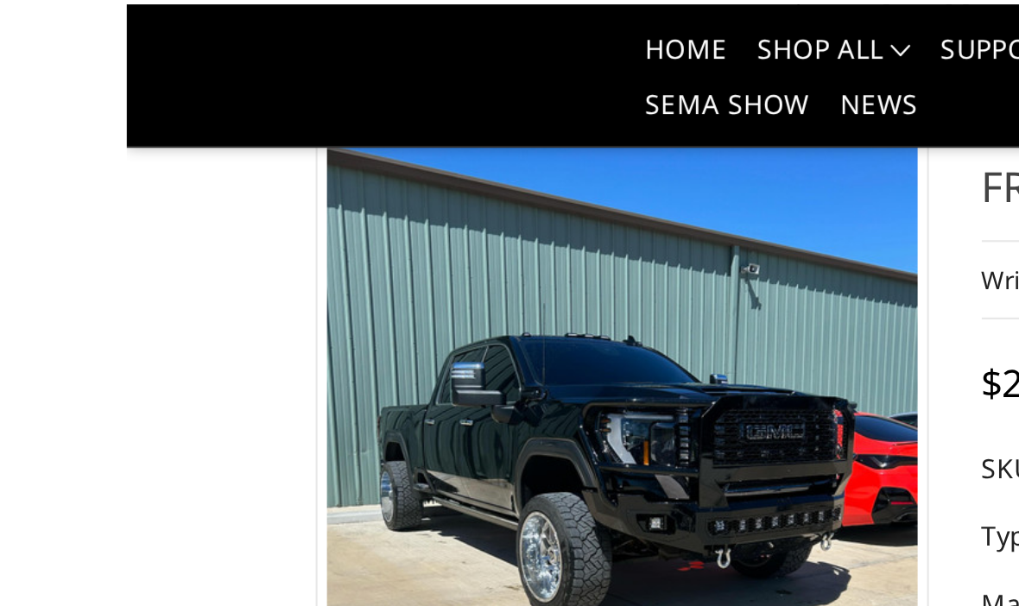
scroll to position [0, 0]
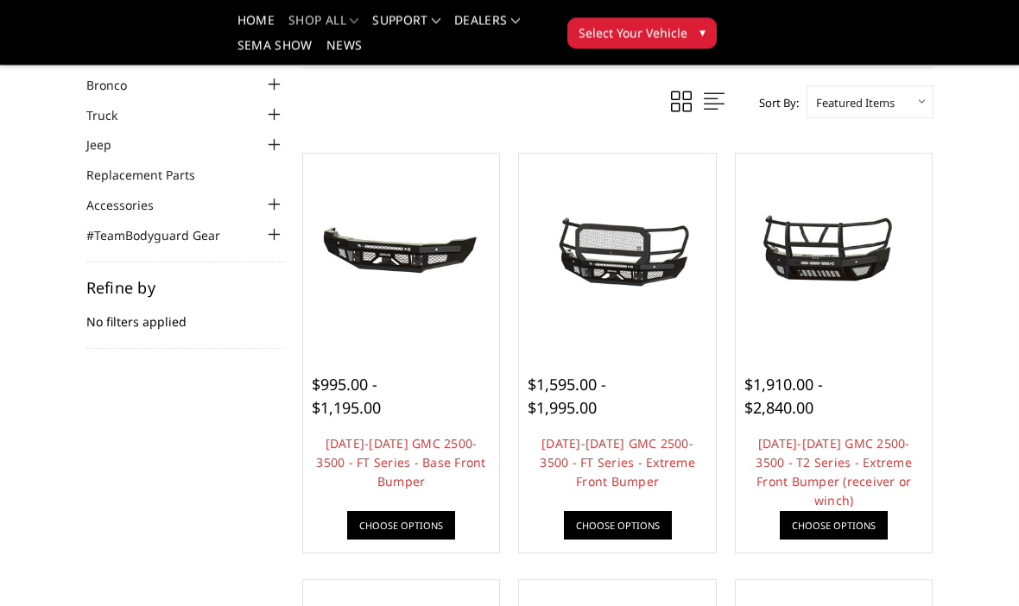
scroll to position [92, 0]
click at [857, 445] on link "[DATE]-[DATE] GMC 2500-3500 - T2 Series - Extreme Front Bumper (receiver or win…" at bounding box center [833, 471] width 156 height 73
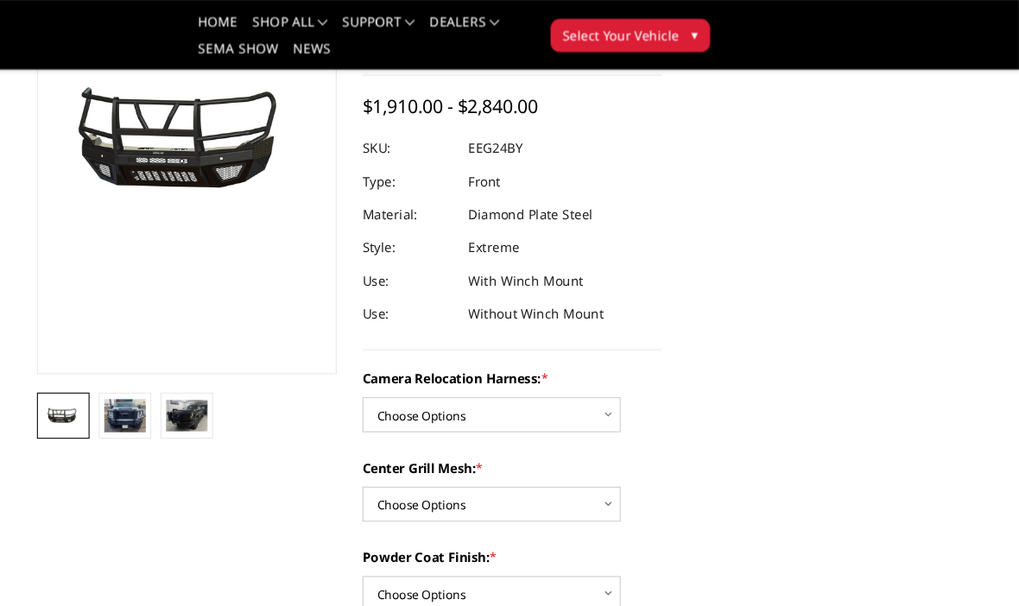
scroll to position [214, 0]
click at [149, 391] on img at bounding box center [168, 390] width 39 height 31
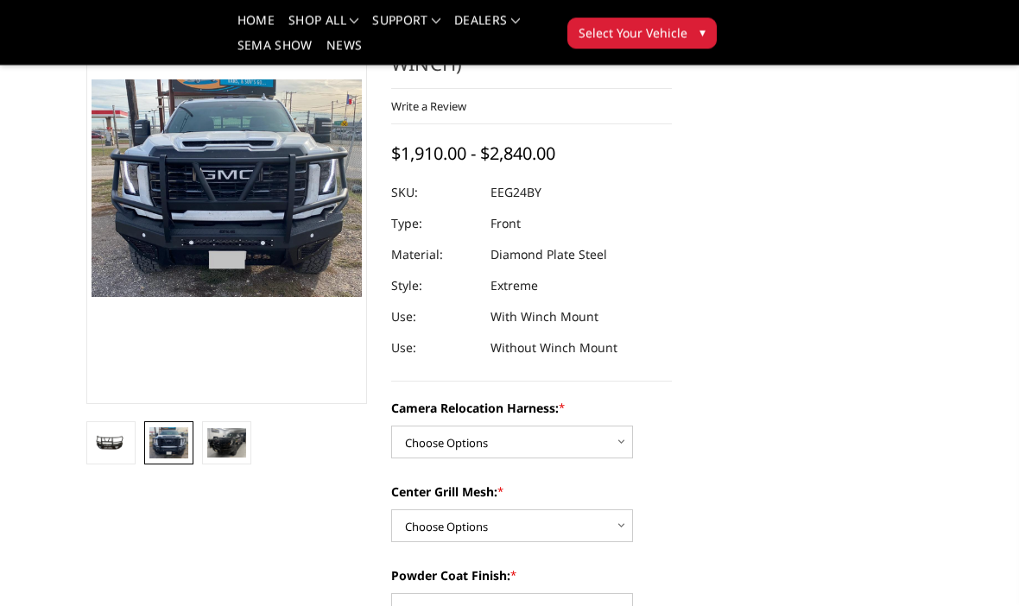
scroll to position [169, 0]
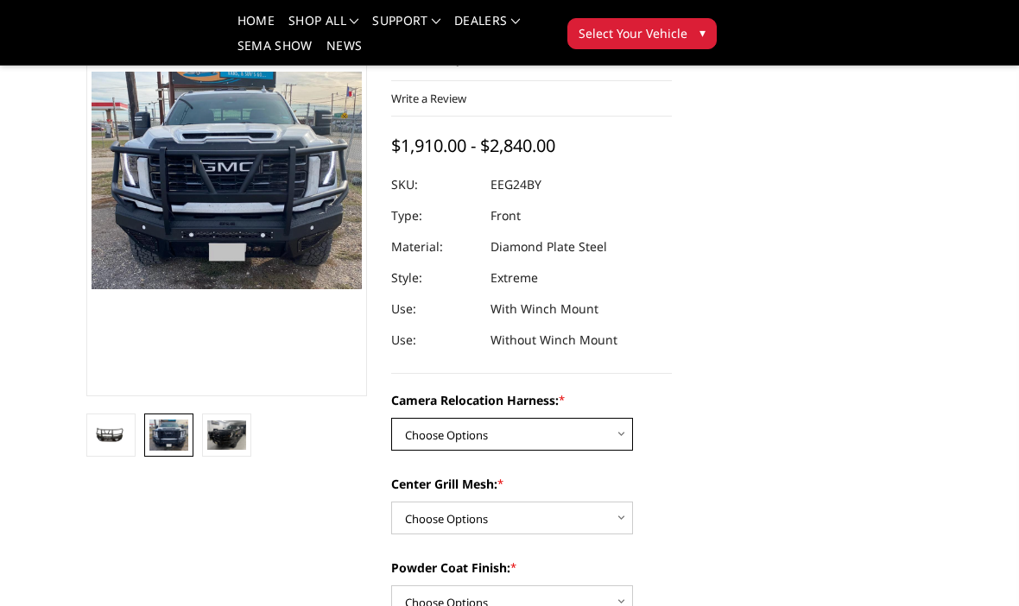
click at [620, 429] on select "Choose Options Without camera harness With camera harness" at bounding box center [512, 434] width 242 height 33
select select "3742"
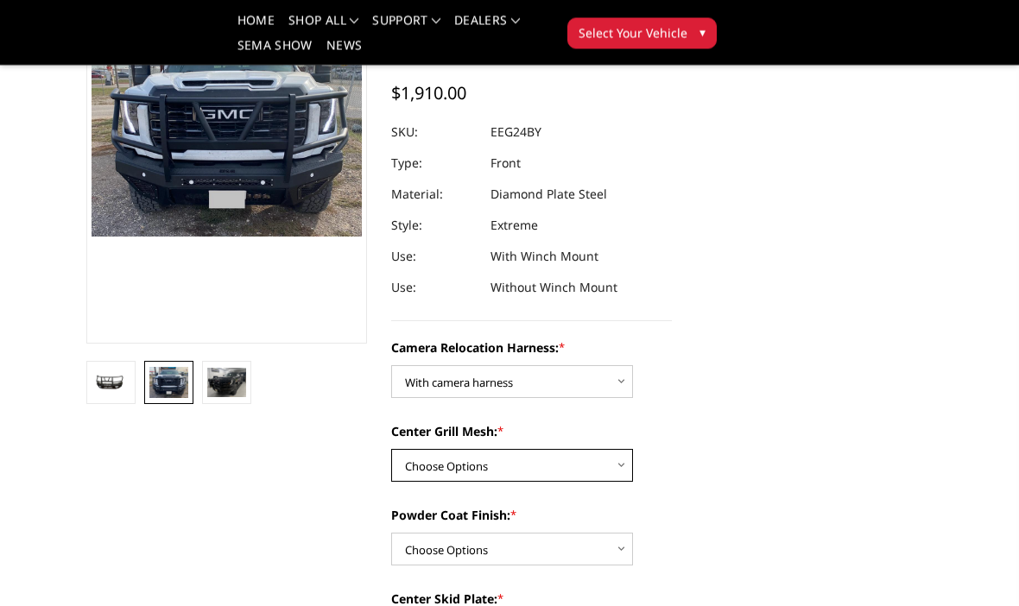
click at [609, 469] on select "Choose Options Without expanded metal With expanded metal" at bounding box center [512, 466] width 242 height 33
select select "3741"
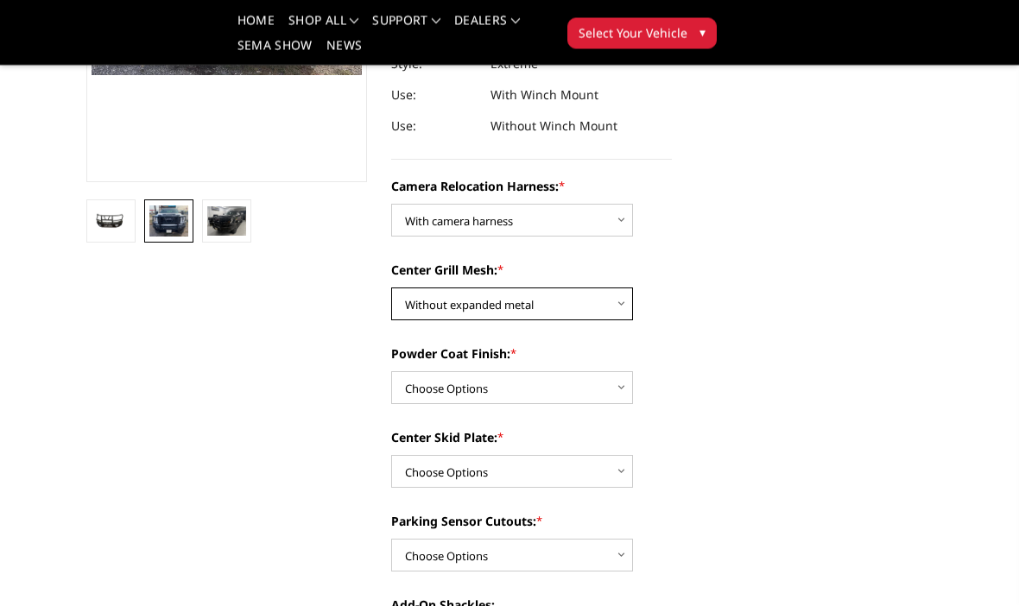
scroll to position [382, 0]
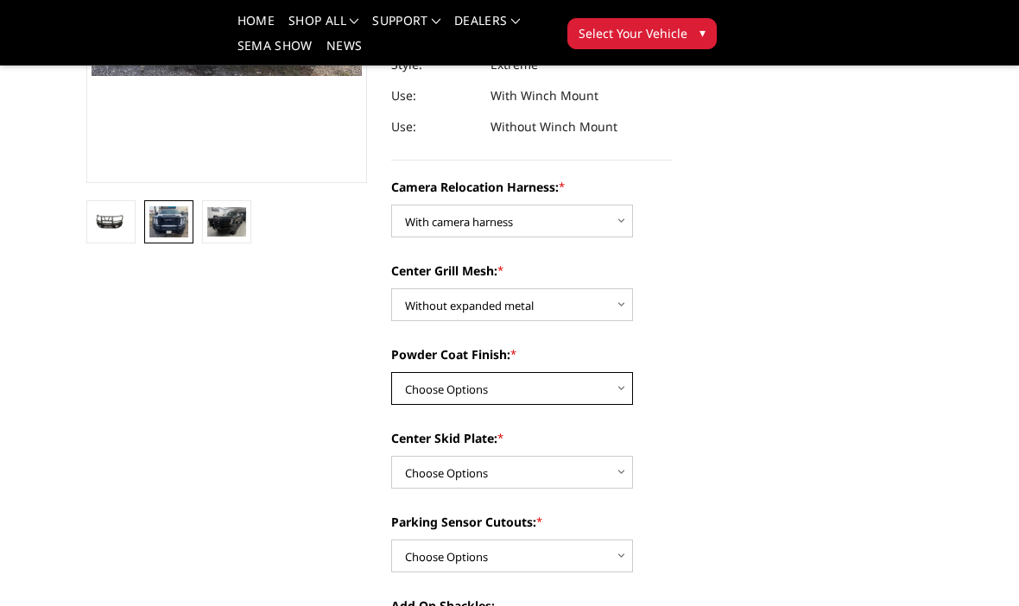
click at [604, 391] on select "Choose Options Textured Black Powder Coat Gloss Black Powder Coat Bare Metal" at bounding box center [512, 388] width 242 height 33
select select "3739"
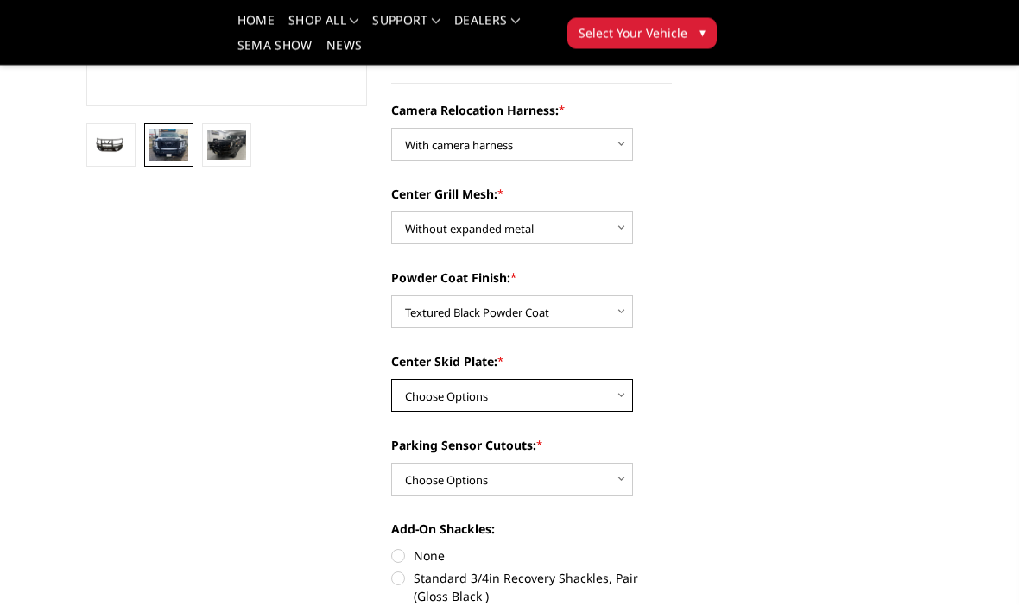
click at [603, 397] on select "Choose Options Winch Mount Skid Plate Standard Skid Plate (included) 2" Receive…" at bounding box center [512, 396] width 242 height 33
select select "3734"
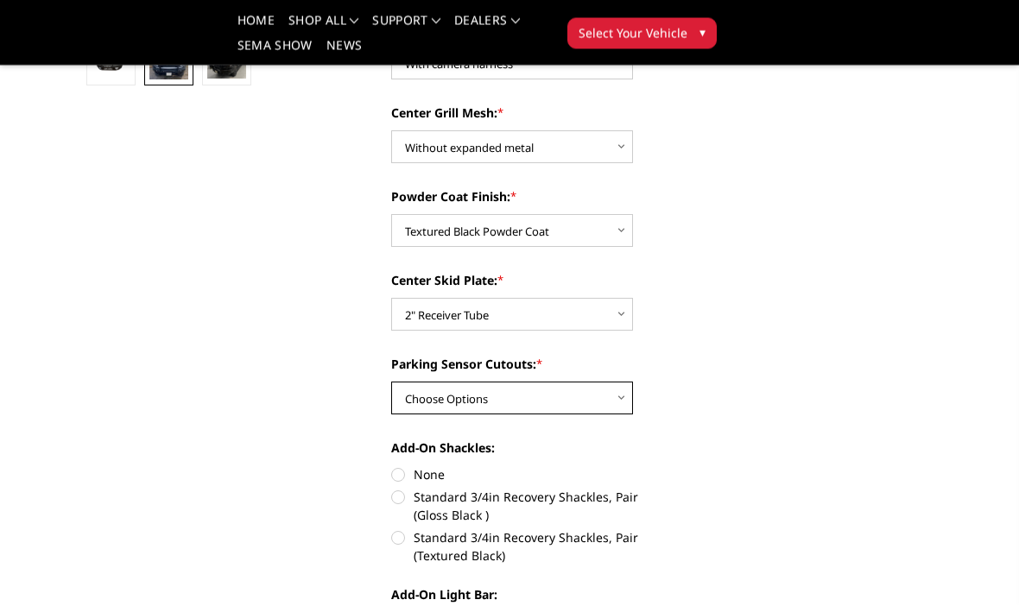
click at [619, 399] on select "Choose Options Yes - With Parking Sensor Cutouts" at bounding box center [512, 398] width 242 height 33
select select "3733"
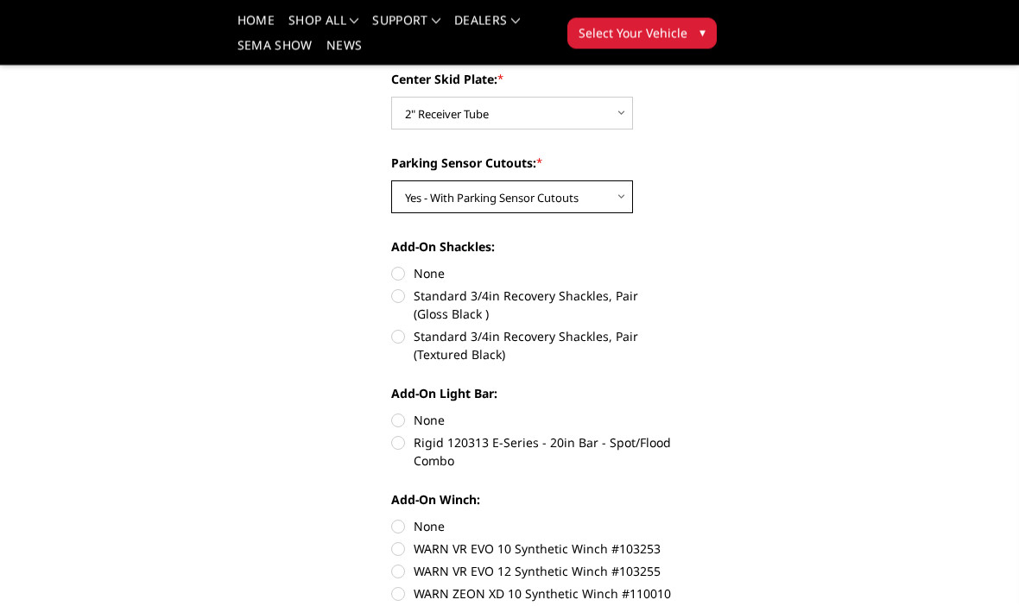
scroll to position [741, 0]
click at [399, 340] on label "Standard 3/4in Recovery Shackles, Pair (Textured Black)" at bounding box center [531, 345] width 281 height 36
click at [672, 287] on input "Standard 3/4in Recovery Shackles, Pair (Textured Black)" at bounding box center [672, 287] width 1 height 1
radio input "true"
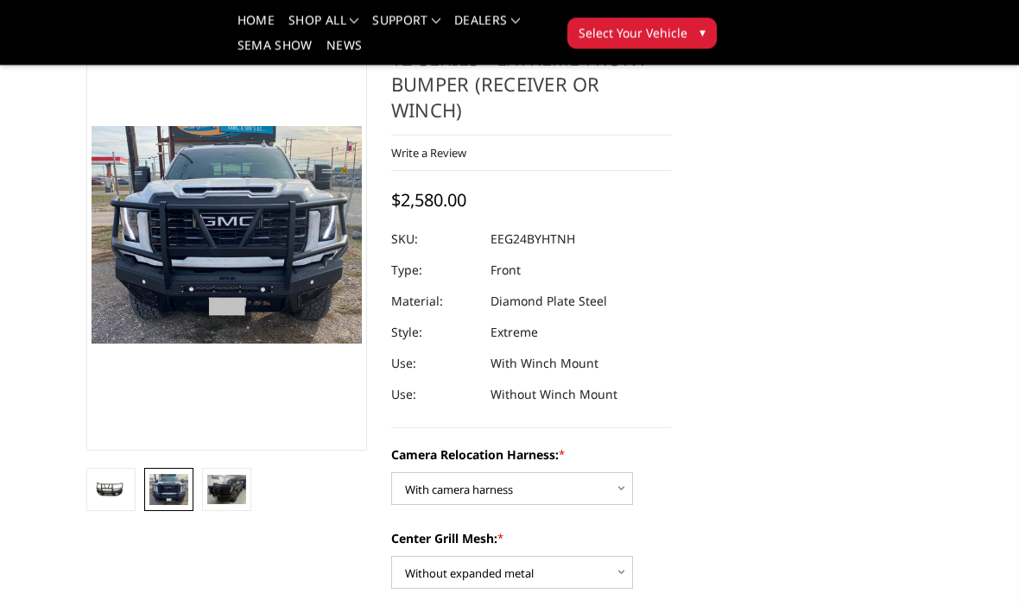
scroll to position [115, 0]
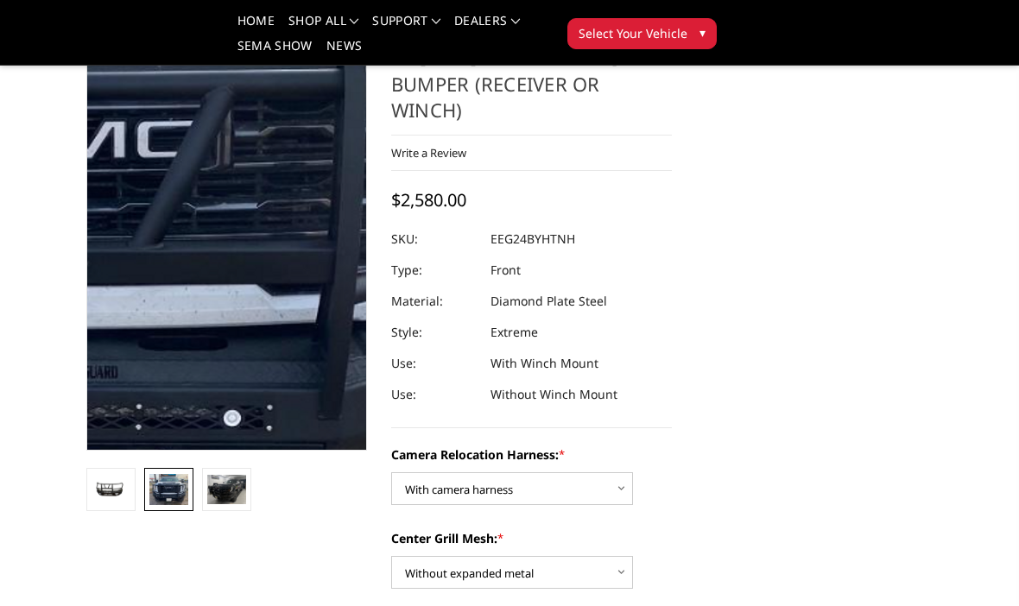
click at [275, 274] on img at bounding box center [83, 194] width 1105 height 887
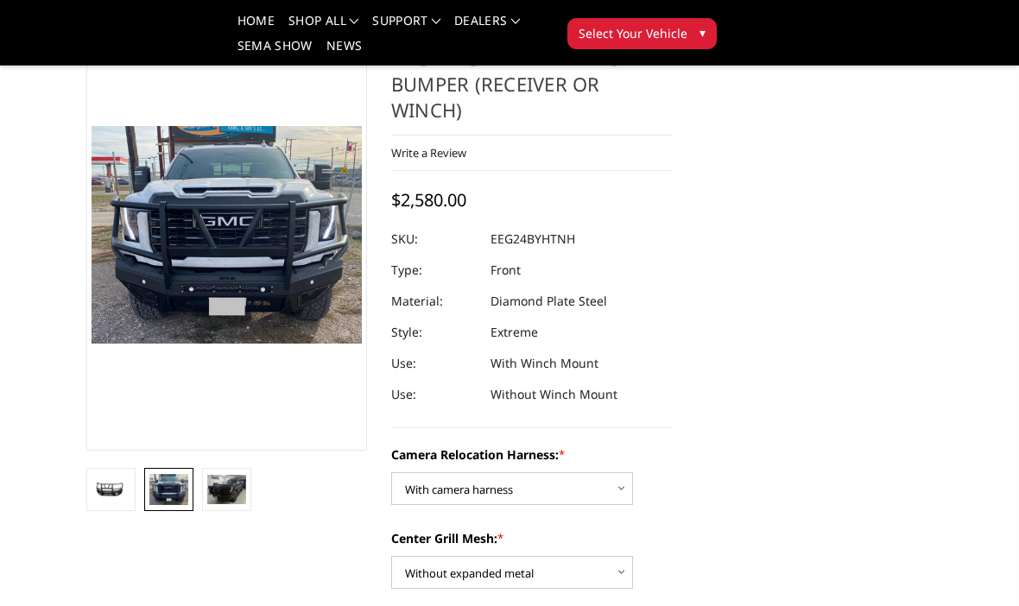
click at [117, 508] on link at bounding box center [110, 489] width 49 height 43
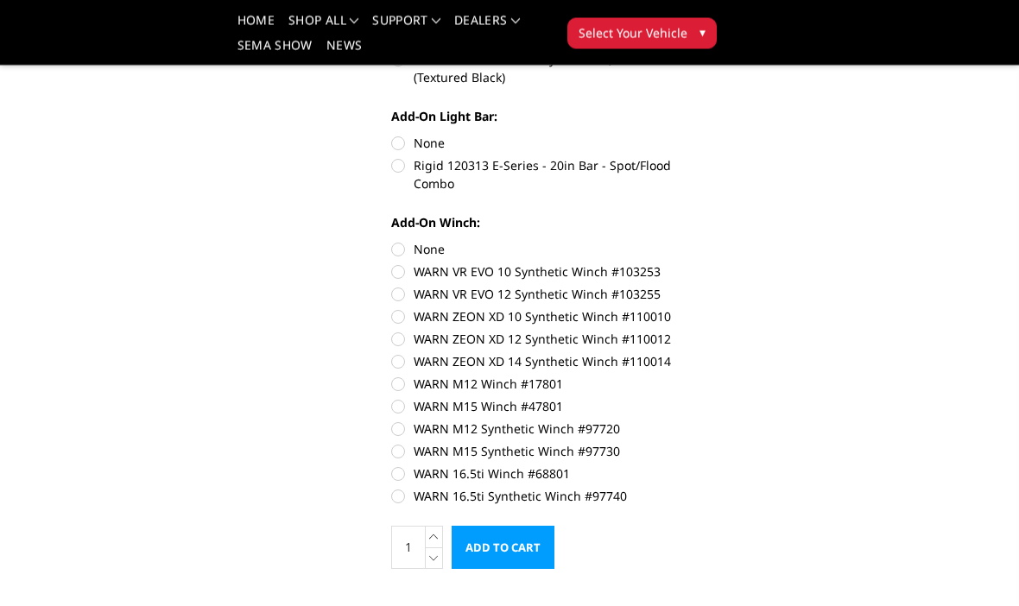
scroll to position [1019, 0]
click at [405, 344] on label "WARN ZEON XD 12 Synthetic Winch #110012" at bounding box center [531, 339] width 281 height 18
click at [672, 308] on input "WARN ZEON XD 12 Synthetic Winch #110012" at bounding box center [672, 307] width 1 height 1
radio input "true"
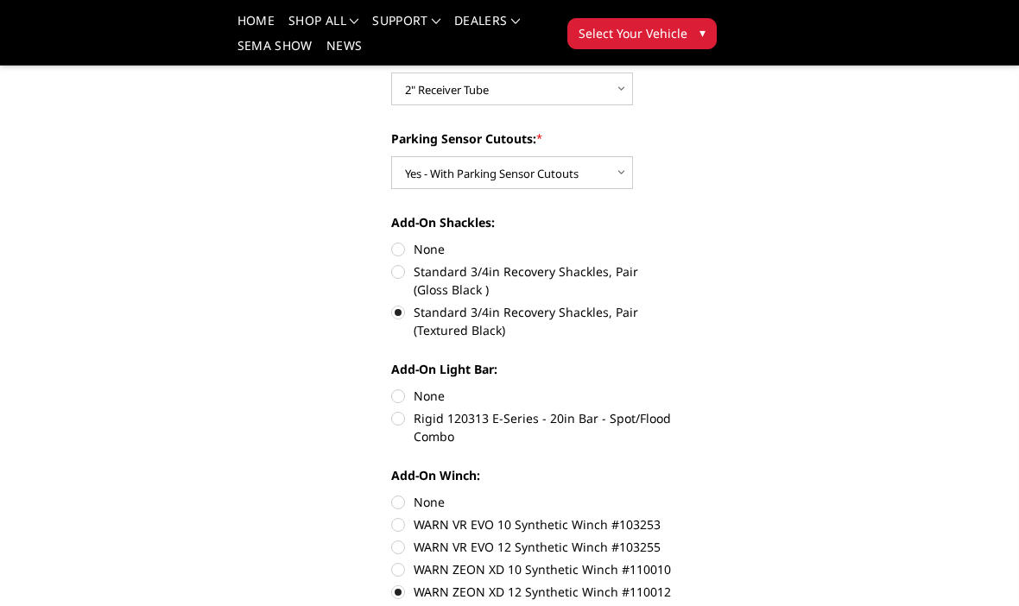
scroll to position [883, 0]
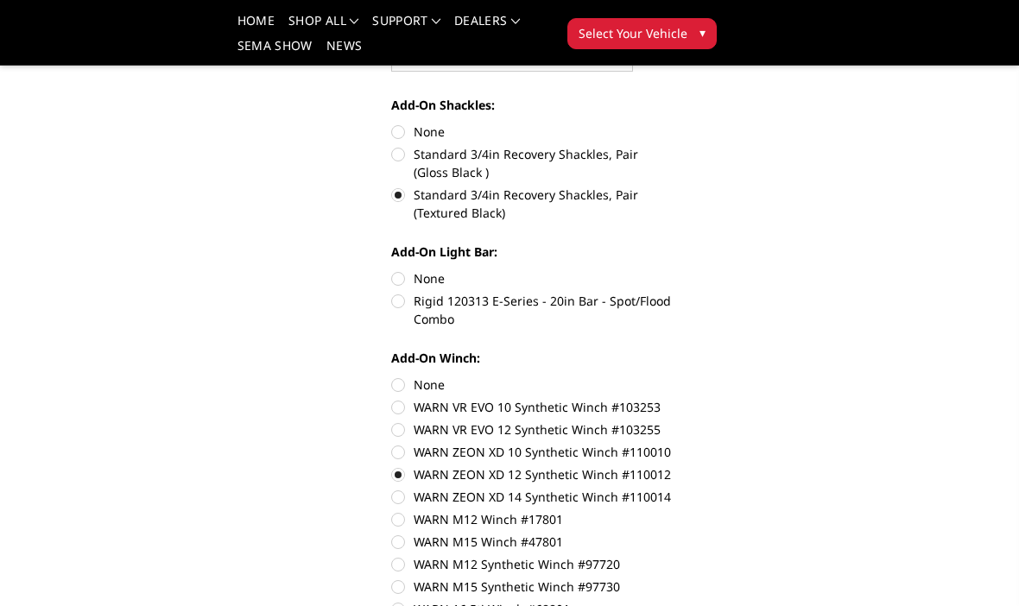
click at [411, 479] on label "WARN ZEON XD 12 Synthetic Winch #110012" at bounding box center [531, 474] width 281 height 18
click at [672, 444] on input "WARN ZEON XD 12 Synthetic Winch #110012" at bounding box center [672, 443] width 1 height 1
click at [403, 479] on label "WARN ZEON XD 12 Synthetic Winch #110012" at bounding box center [531, 474] width 281 height 18
click at [672, 444] on input "WARN ZEON XD 12 Synthetic Winch #110012" at bounding box center [672, 443] width 1 height 1
click at [401, 475] on label "WARN ZEON XD 12 Synthetic Winch #110012" at bounding box center [531, 474] width 281 height 18
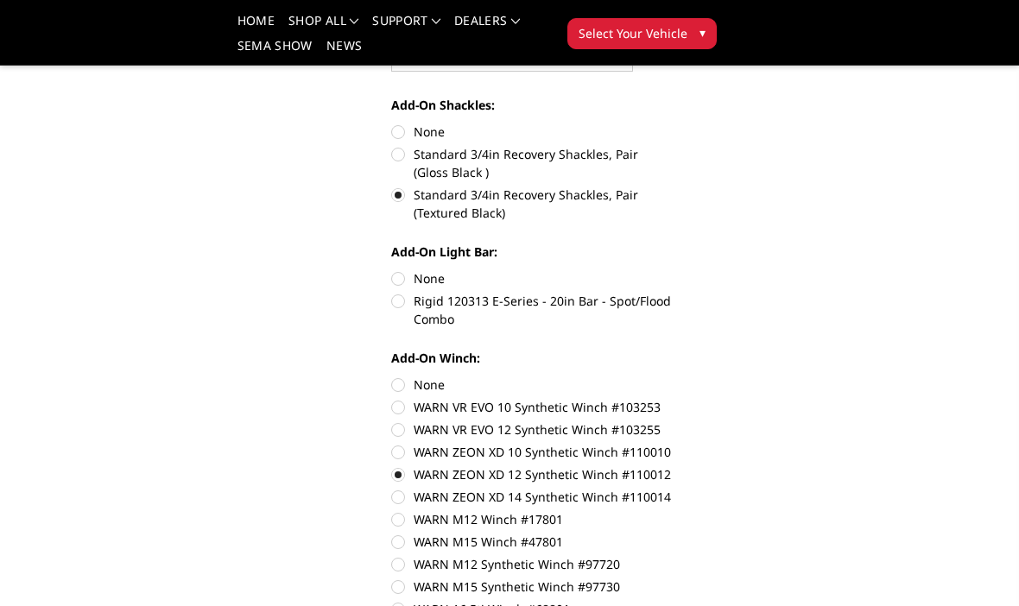
click at [672, 444] on input "WARN ZEON XD 12 Synthetic Winch #110012" at bounding box center [672, 443] width 1 height 1
click at [414, 475] on label "WARN ZEON XD 12 Synthetic Winch #110012" at bounding box center [531, 474] width 281 height 18
click at [672, 444] on input "WARN ZEON XD 12 Synthetic Winch #110012" at bounding box center [672, 443] width 1 height 1
click at [410, 376] on label "None" at bounding box center [531, 384] width 281 height 18
click at [392, 376] on input "None" at bounding box center [391, 375] width 1 height 1
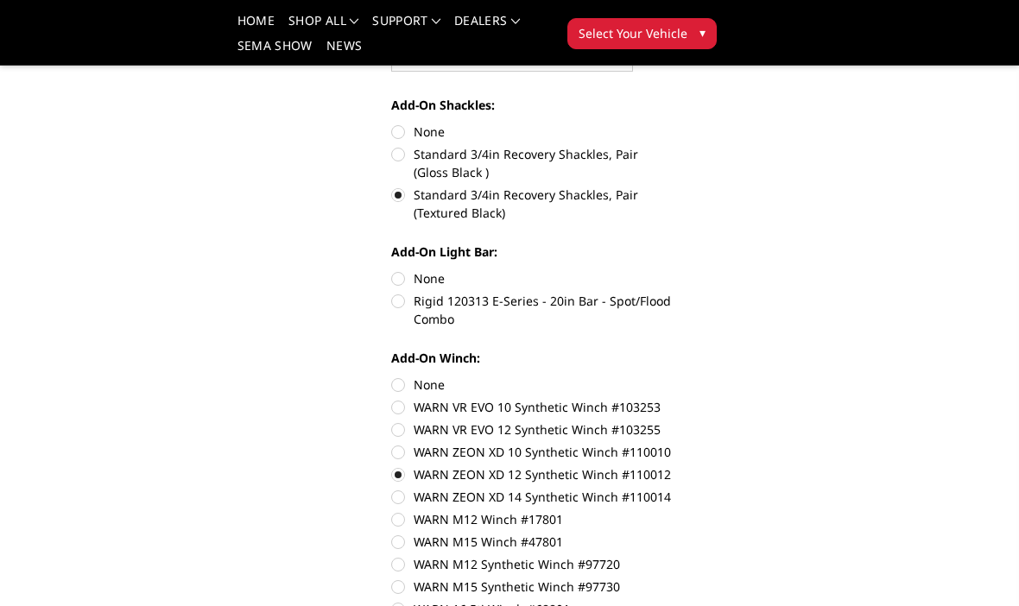
radio input "true"
click at [416, 314] on label "Rigid 120313 E-Series - 20in Bar - Spot/Flood Combo" at bounding box center [531, 310] width 281 height 36
click at [672, 270] on input "Rigid 120313 E-Series - 20in Bar - Spot/Flood Combo" at bounding box center [672, 269] width 1 height 1
radio input "true"
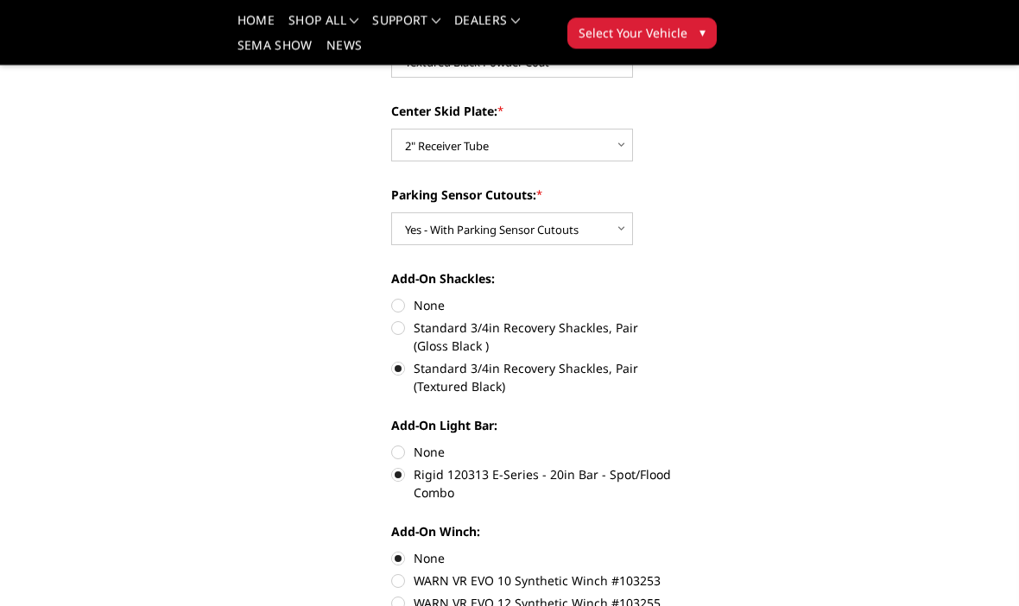
scroll to position [710, 0]
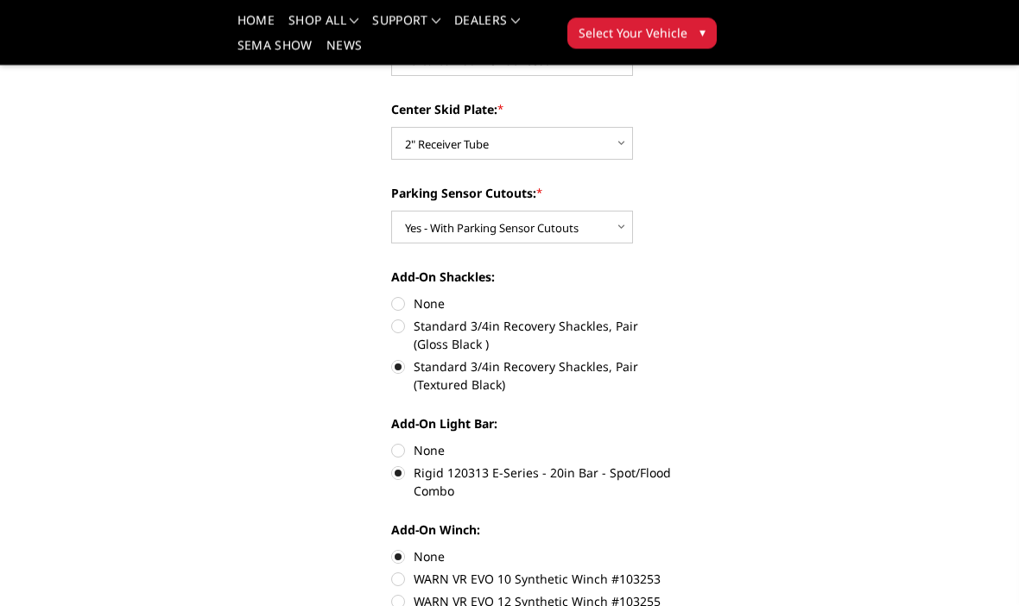
click at [402, 475] on label "Rigid 120313 E-Series - 20in Bar - Spot/Flood Combo" at bounding box center [531, 482] width 281 height 36
click at [672, 443] on input "Rigid 120313 E-Series - 20in Bar - Spot/Flood Combo" at bounding box center [672, 442] width 1 height 1
click at [401, 470] on label "Rigid 120313 E-Series - 20in Bar - Spot/Flood Combo" at bounding box center [531, 482] width 281 height 36
click at [672, 443] on input "Rigid 120313 E-Series - 20in Bar - Spot/Flood Combo" at bounding box center [672, 442] width 1 height 1
click at [402, 446] on label "None" at bounding box center [531, 451] width 281 height 18
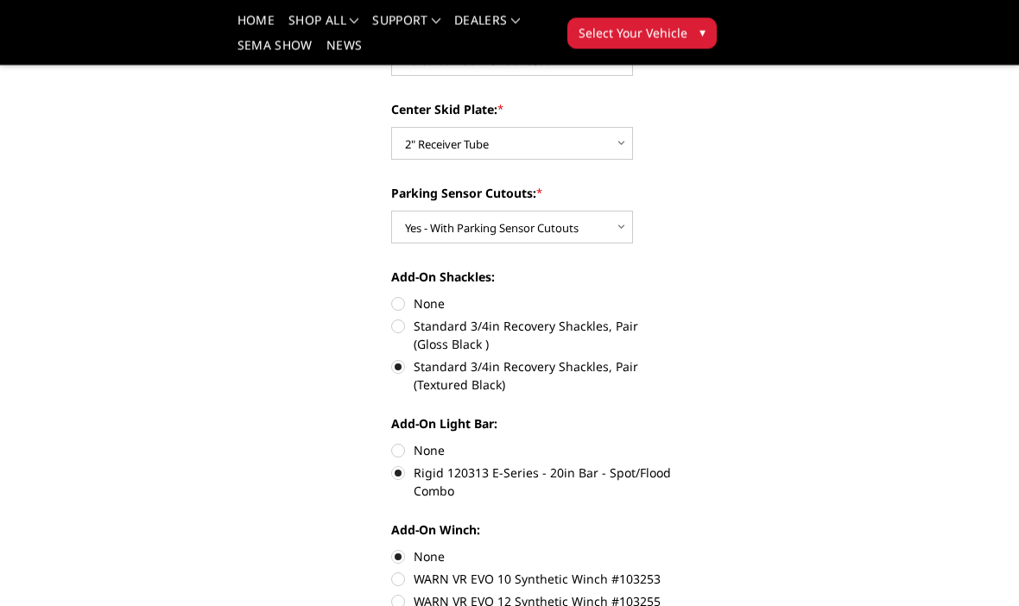
click at [392, 443] on input "None" at bounding box center [391, 442] width 1 height 1
radio input "true"
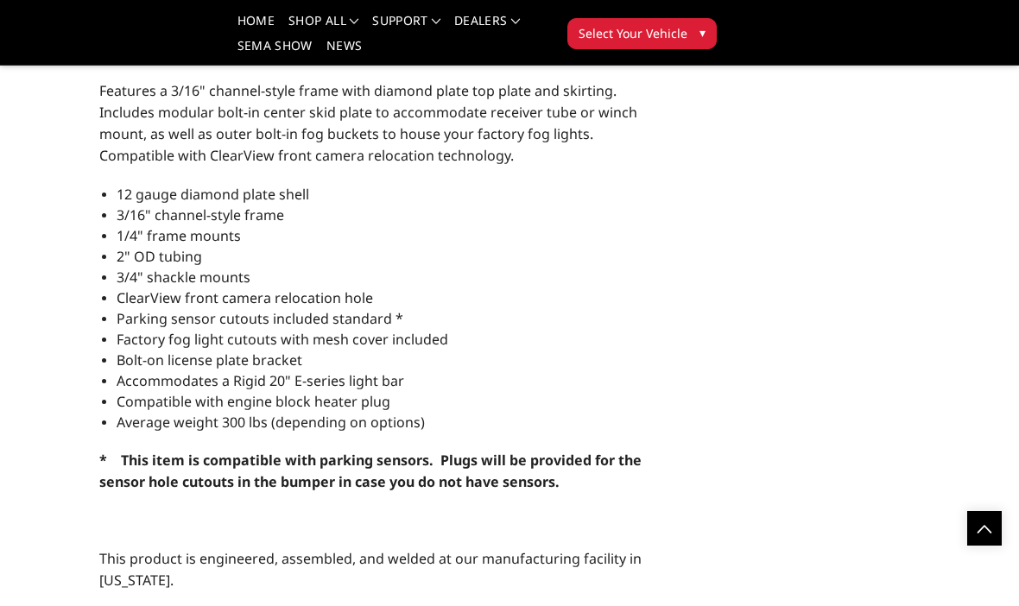
scroll to position [2247, 0]
